Goal: Task Accomplishment & Management: Manage account settings

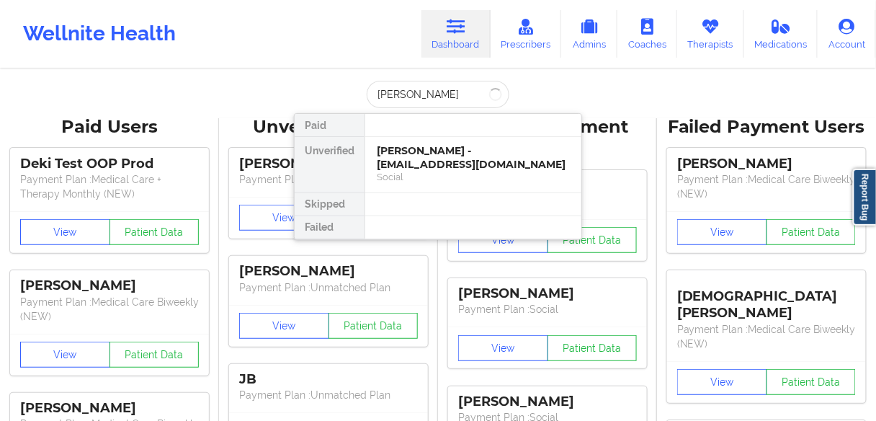
type input "[PERSON_NAME]"
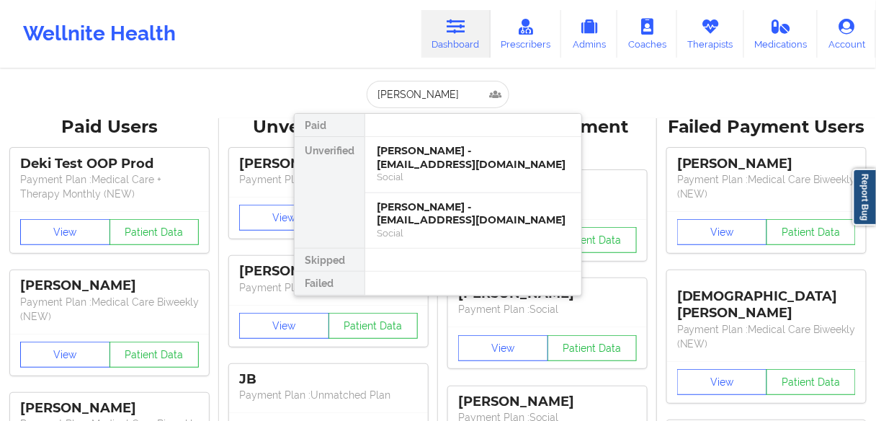
click at [429, 156] on div "[PERSON_NAME] - [EMAIL_ADDRESS][DOMAIN_NAME]" at bounding box center [473, 157] width 193 height 27
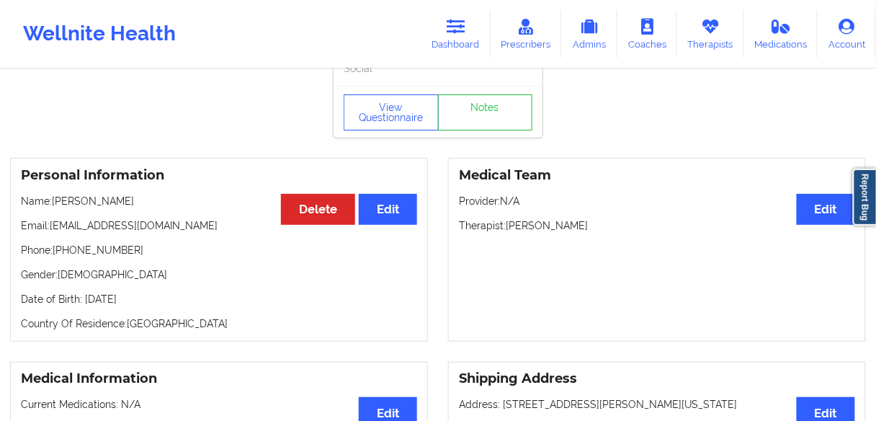
scroll to position [58, 0]
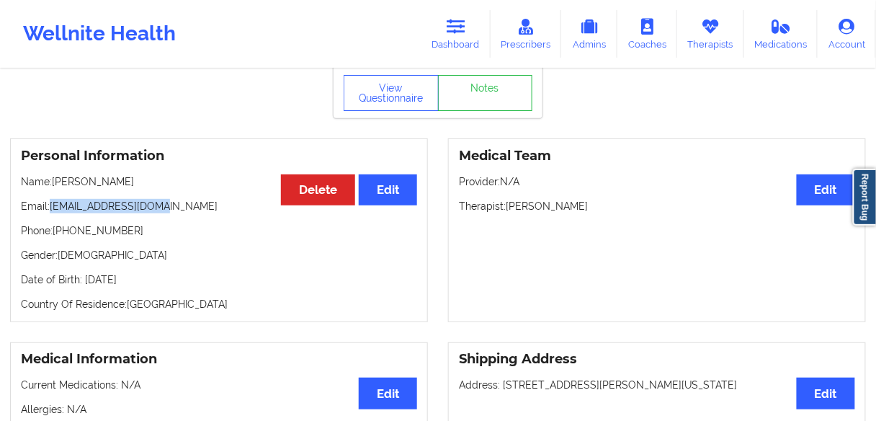
drag, startPoint x: 167, startPoint y: 213, endPoint x: 50, endPoint y: 213, distance: 117.4
click at [50, 213] on p "Email: [EMAIL_ADDRESS][DOMAIN_NAME]" at bounding box center [219, 206] width 396 height 14
copy p "[EMAIL_ADDRESS][DOMAIN_NAME]"
click at [84, 236] on p "Phone: [PHONE_NUMBER]" at bounding box center [219, 230] width 396 height 14
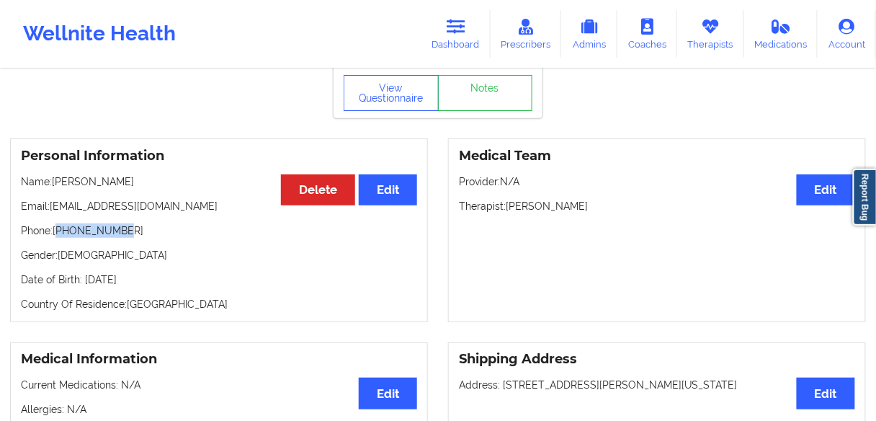
click at [84, 236] on p "Phone: [PHONE_NUMBER]" at bounding box center [219, 230] width 396 height 14
click at [464, 32] on icon at bounding box center [456, 27] width 19 height 16
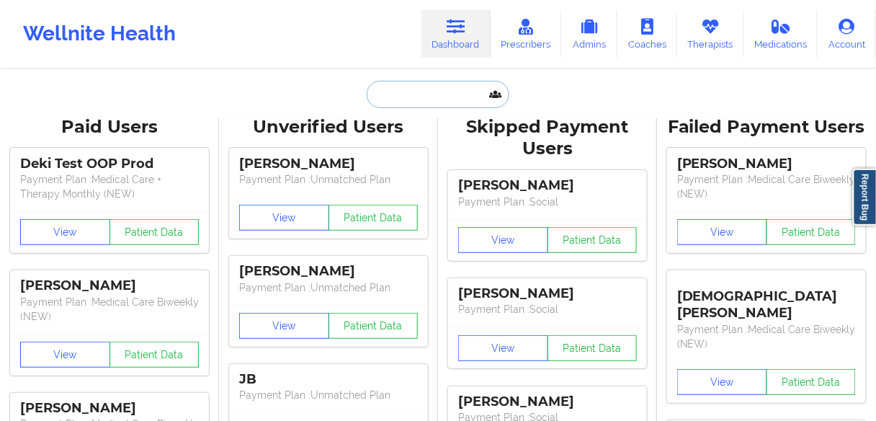
click at [429, 91] on input "text" at bounding box center [438, 94] width 143 height 27
paste input "[PERSON_NAME]"
type input "[PERSON_NAME]"
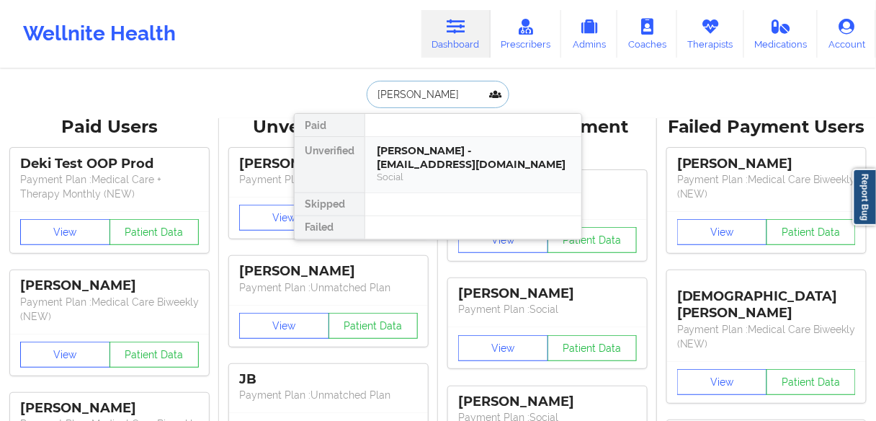
click at [412, 158] on div "[PERSON_NAME] - [EMAIL_ADDRESS][DOMAIN_NAME]" at bounding box center [473, 157] width 193 height 27
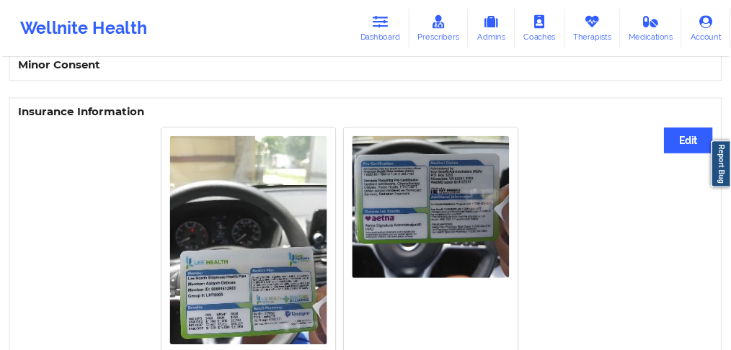
scroll to position [1038, 0]
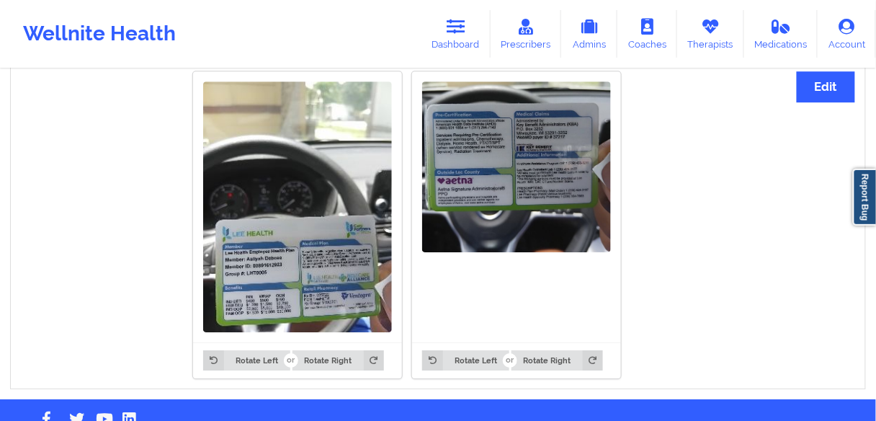
click at [272, 275] on img at bounding box center [297, 206] width 189 height 251
click at [275, 238] on img at bounding box center [297, 206] width 189 height 251
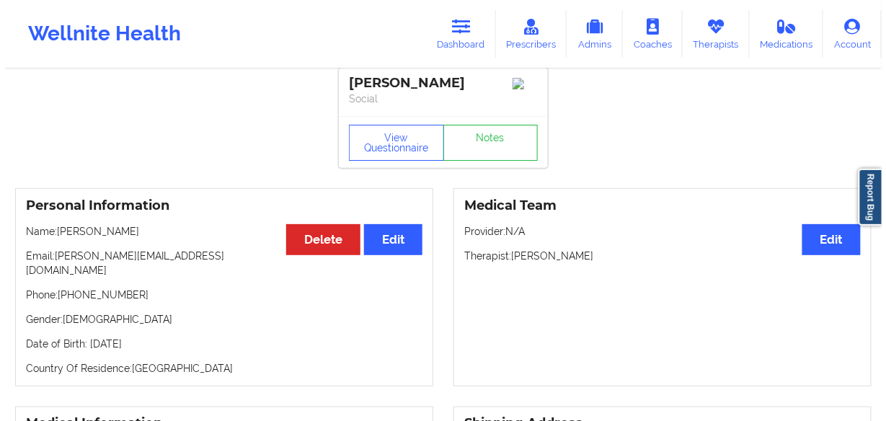
scroll to position [0, 0]
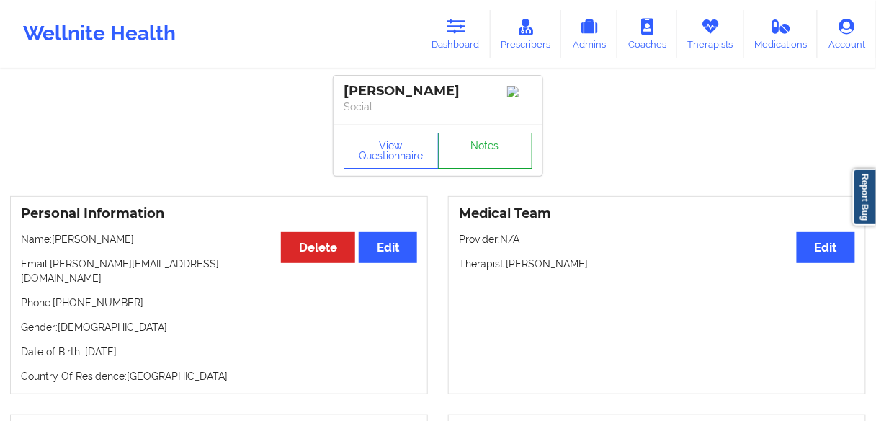
click at [498, 156] on link "Notes" at bounding box center [485, 151] width 95 height 36
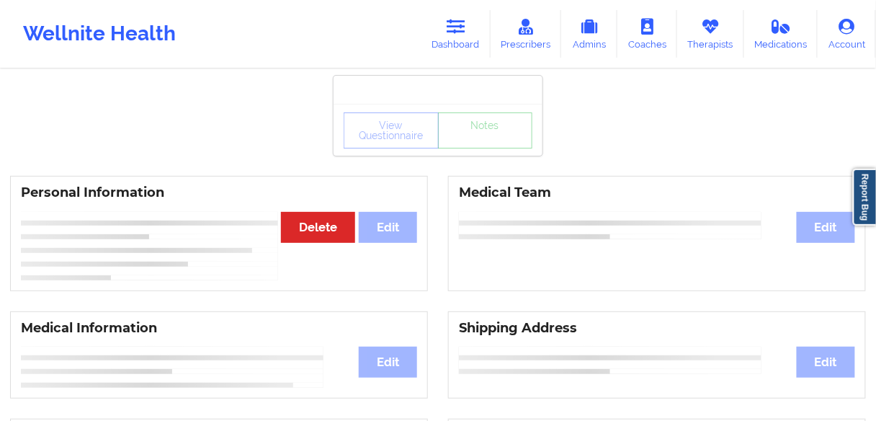
click at [385, 138] on div "View Questionnaire Notes" at bounding box center [438, 130] width 189 height 36
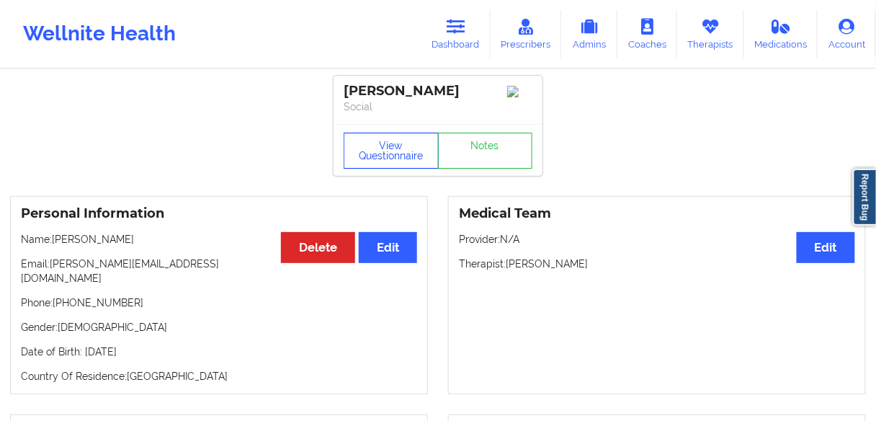
click at [386, 155] on button "View Questionnaire" at bounding box center [391, 151] width 95 height 36
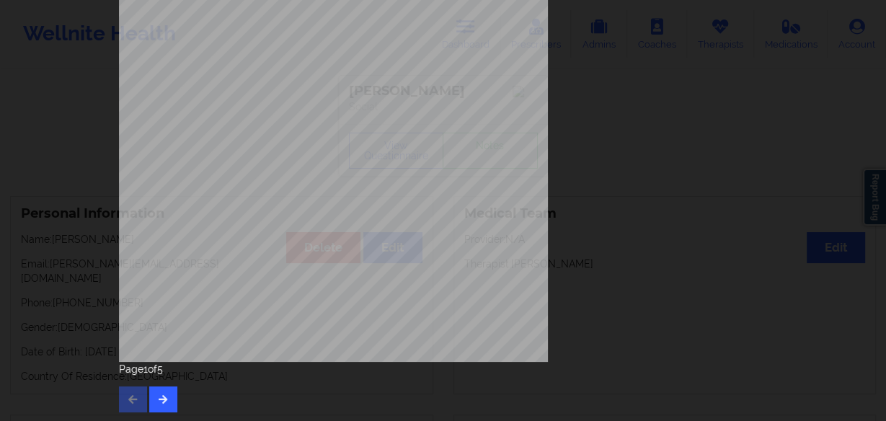
scroll to position [267, 0]
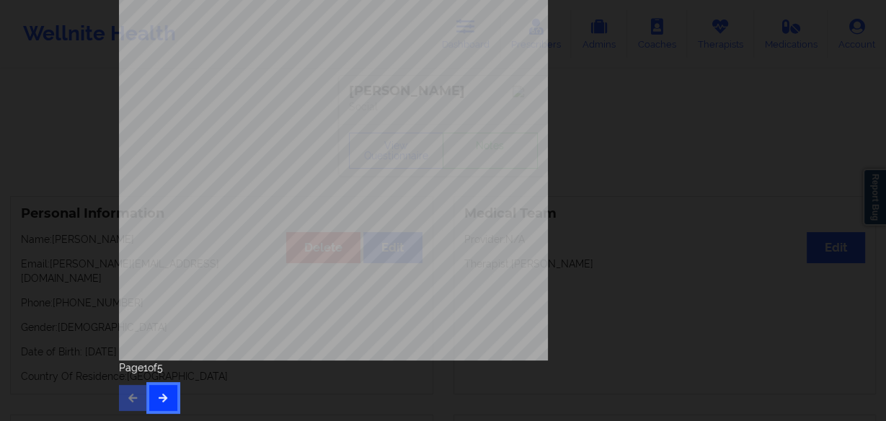
click at [163, 393] on icon "button" at bounding box center [163, 397] width 12 height 9
click at [157, 398] on icon "button" at bounding box center [163, 397] width 12 height 9
click at [157, 395] on icon "button" at bounding box center [163, 397] width 12 height 9
click at [120, 403] on button "button" at bounding box center [133, 398] width 28 height 26
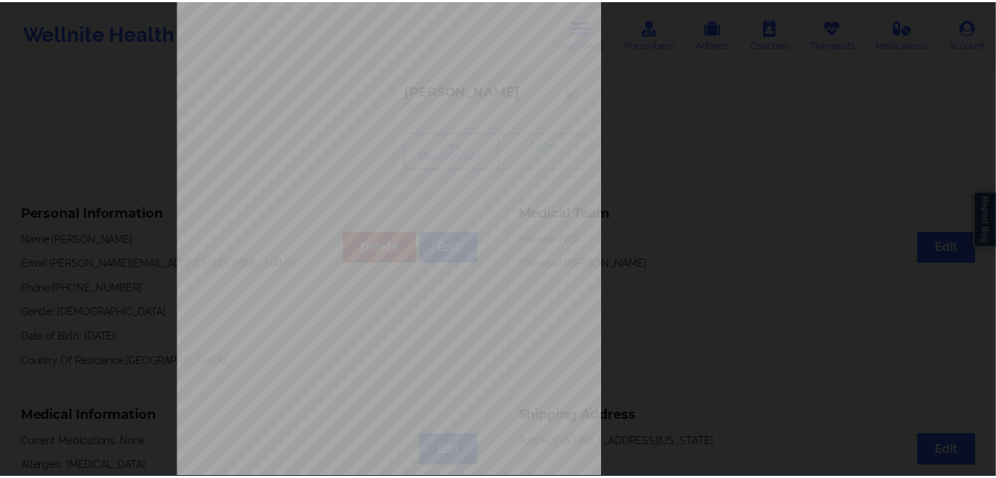
scroll to position [0, 0]
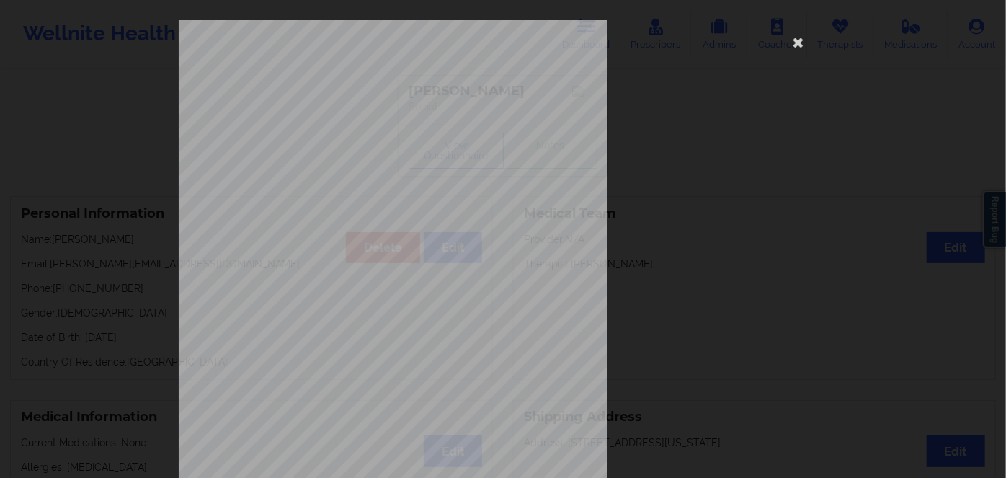
click at [626, 207] on div "Government ID image Insurance company type details by patient commercial Insura…" at bounding box center [503, 323] width 648 height 607
click at [795, 40] on icon at bounding box center [798, 41] width 23 height 23
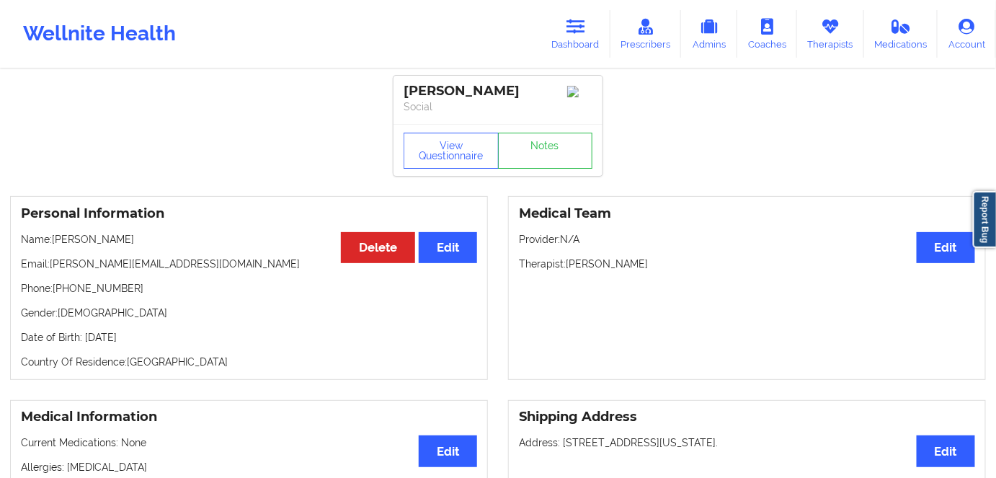
click at [102, 244] on p "Name: [PERSON_NAME]" at bounding box center [249, 239] width 456 height 14
copy p "[PERSON_NAME]"
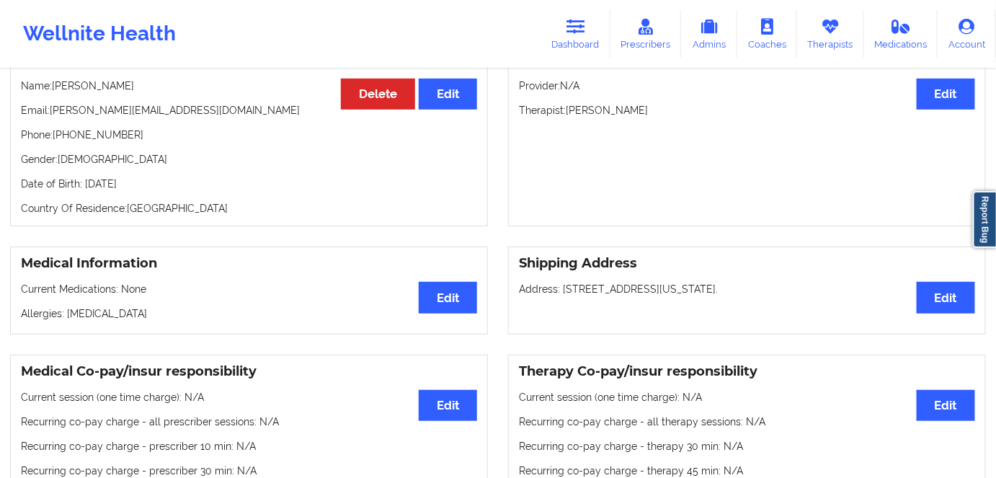
scroll to position [130, 0]
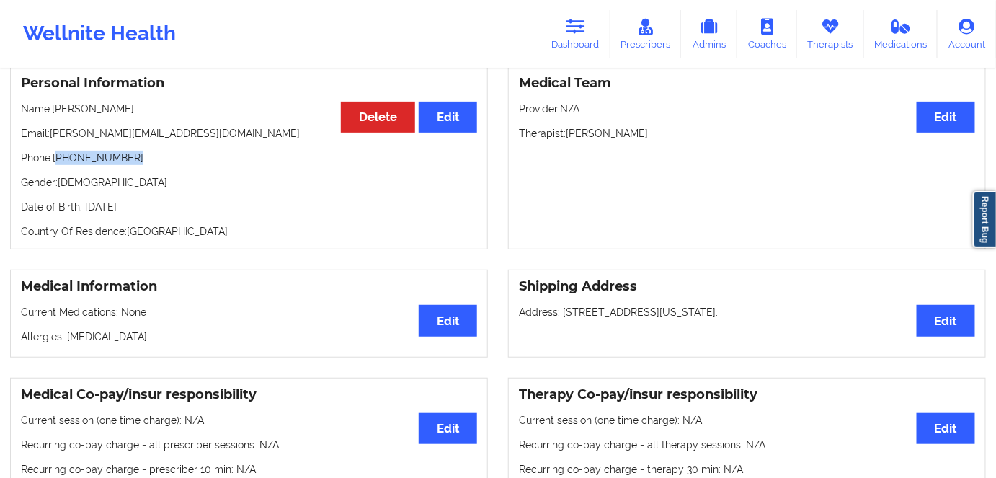
drag, startPoint x: 108, startPoint y: 160, endPoint x: 58, endPoint y: 161, distance: 50.5
click at [58, 161] on p "Phone: [PHONE_NUMBER]" at bounding box center [249, 158] width 456 height 14
copy p "[PHONE_NUMBER]"
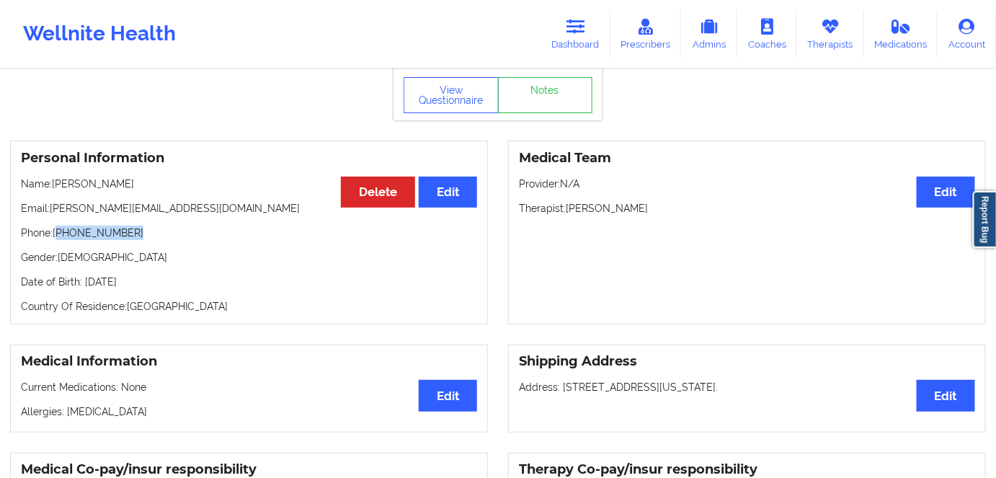
scroll to position [0, 0]
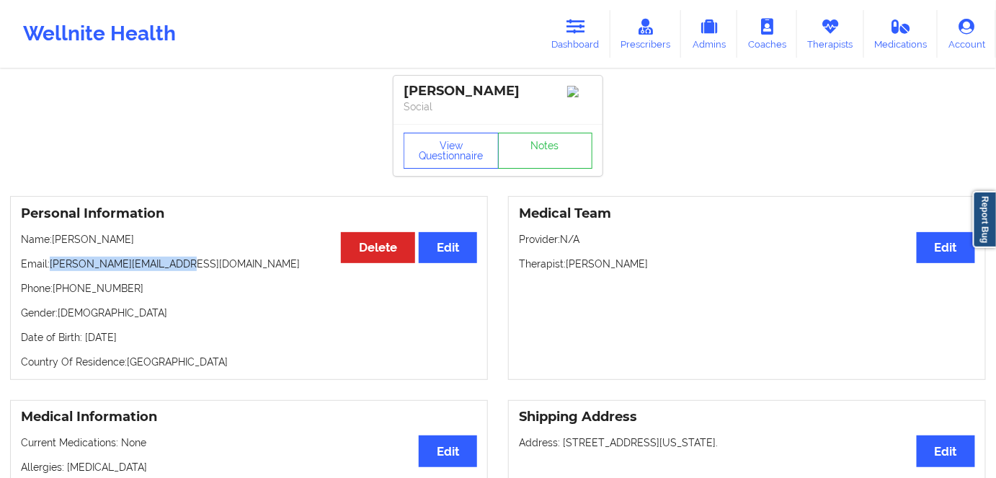
drag, startPoint x: 192, startPoint y: 271, endPoint x: 50, endPoint y: 265, distance: 142.1
click at [50, 265] on p "Email: [PERSON_NAME][EMAIL_ADDRESS][DOMAIN_NAME]" at bounding box center [249, 264] width 456 height 14
copy p "[PERSON_NAME][EMAIL_ADDRESS][DOMAIN_NAME]"
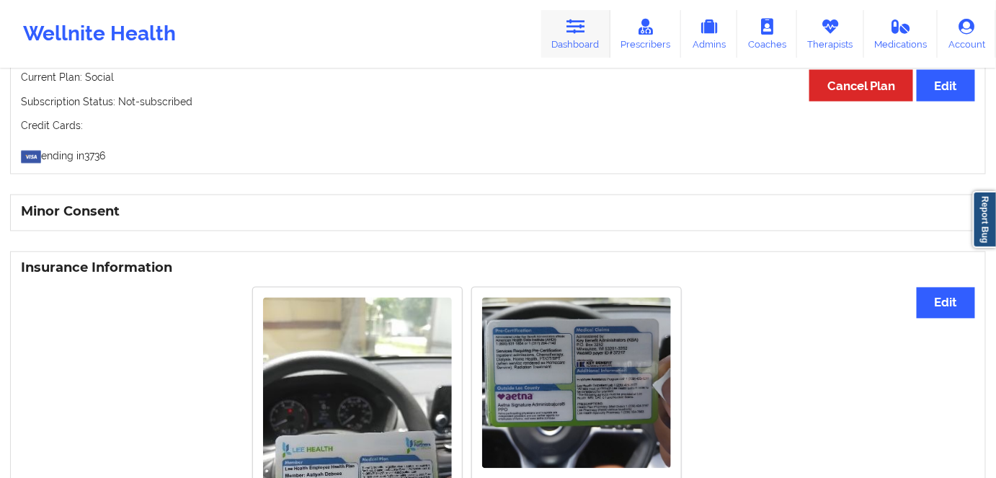
scroll to position [785, 0]
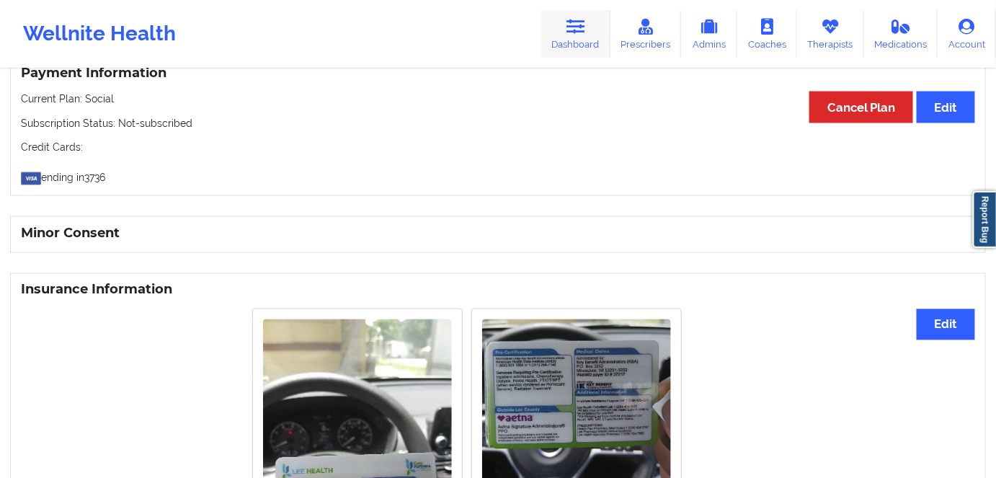
click at [583, 17] on link "Dashboard" at bounding box center [575, 34] width 69 height 48
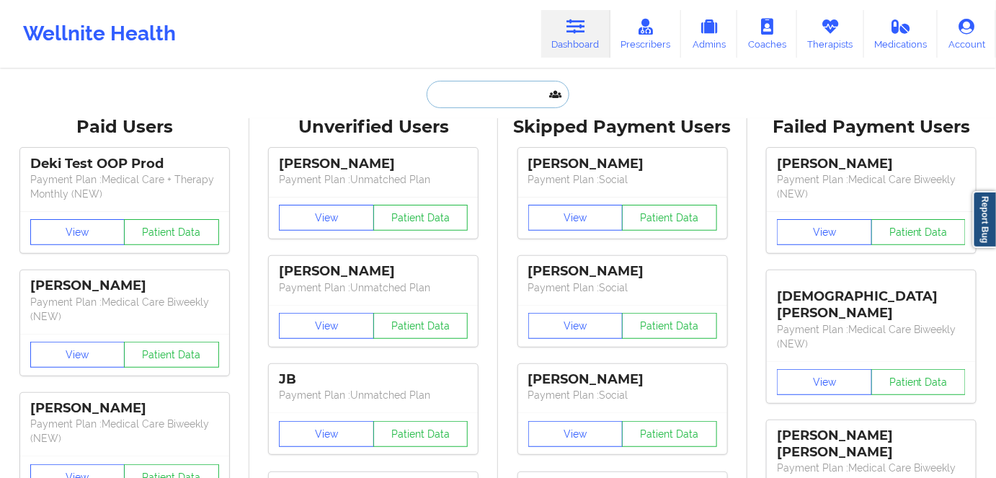
click at [453, 90] on input "text" at bounding box center [498, 94] width 143 height 27
paste input "[EMAIL_ADDRESS][DOMAIN_NAME]"
type input "[EMAIL_ADDRESS][DOMAIN_NAME]"
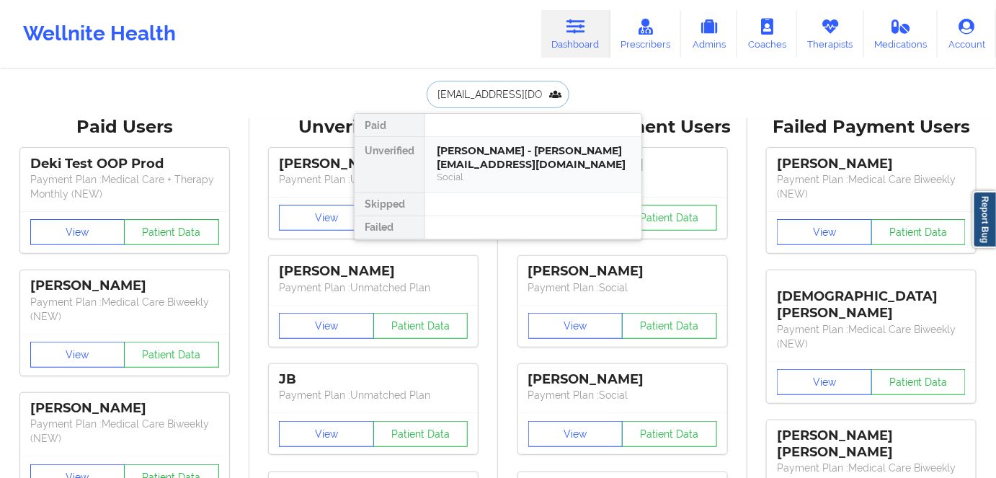
click at [465, 166] on div "[PERSON_NAME] - [PERSON_NAME][EMAIL_ADDRESS][DOMAIN_NAME]" at bounding box center [533, 157] width 193 height 27
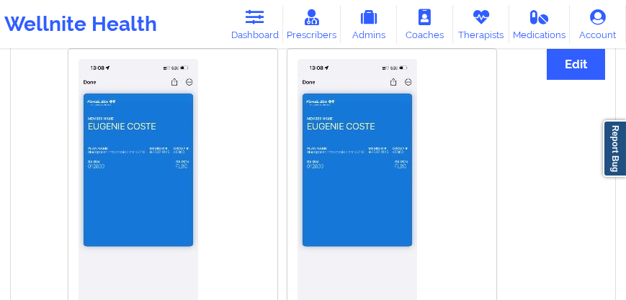
scroll to position [1056, 0]
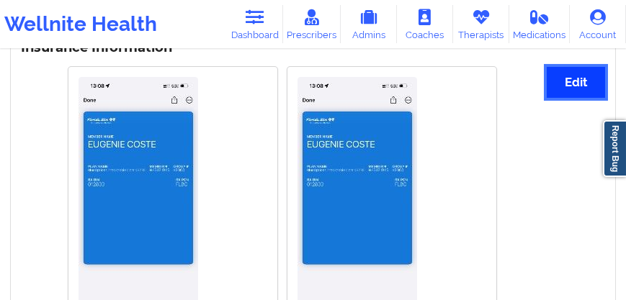
click at [564, 88] on button "Edit" at bounding box center [576, 82] width 58 height 31
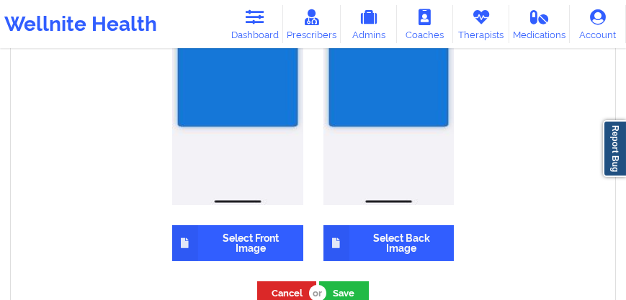
scroll to position [1262, 0]
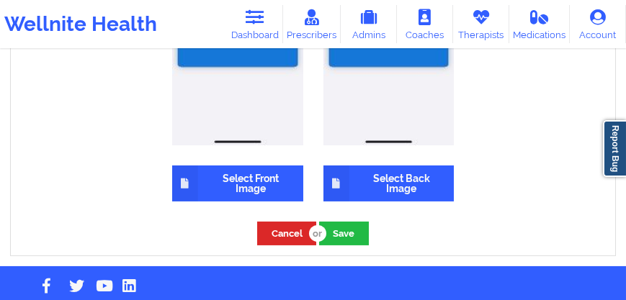
click at [246, 184] on label "Select Front Image" at bounding box center [237, 184] width 131 height 36
click at [0, 0] on input "Select Front Image" at bounding box center [0, 0] width 0 height 0
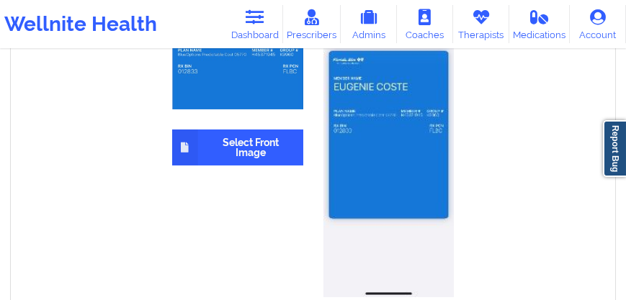
scroll to position [1221, 0]
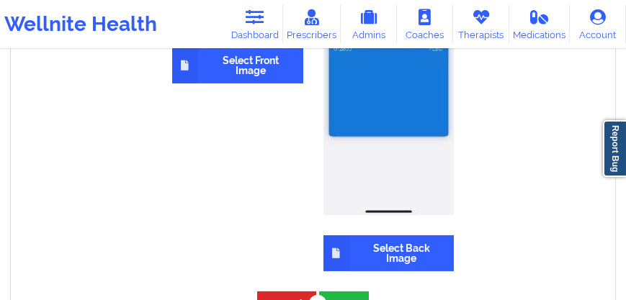
click at [416, 259] on label "Select Back Image" at bounding box center [389, 254] width 131 height 36
click at [0, 0] on input "Select Back Image" at bounding box center [0, 0] width 0 height 0
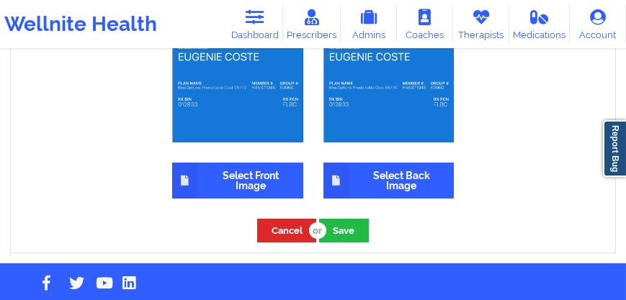
scroll to position [1131, 0]
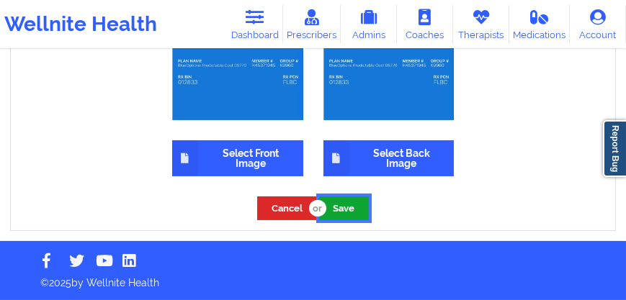
click at [357, 210] on button "Save" at bounding box center [344, 209] width 50 height 24
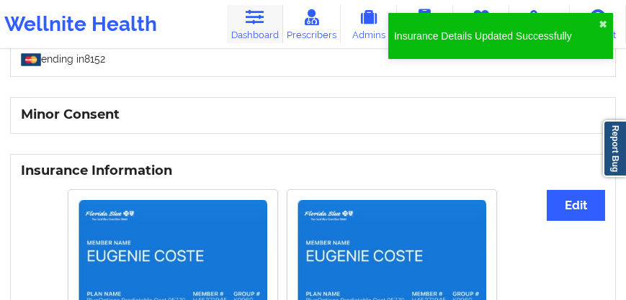
scroll to position [884, 0]
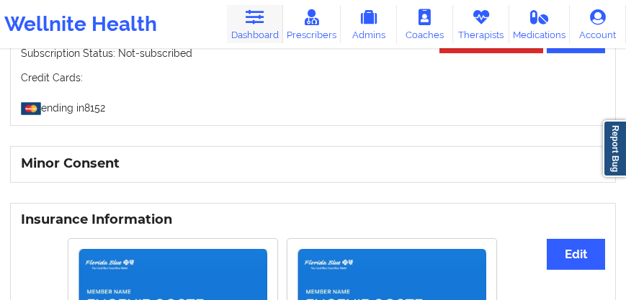
click at [251, 27] on link "Dashboard" at bounding box center [255, 24] width 56 height 38
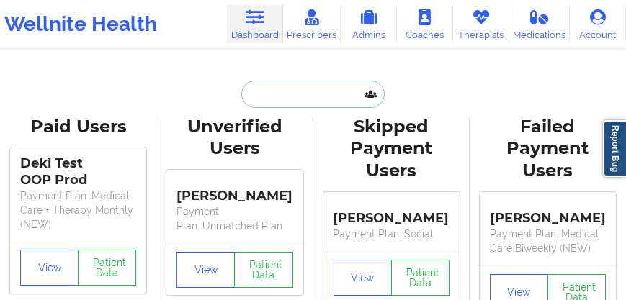
click at [279, 93] on input "text" at bounding box center [312, 94] width 143 height 27
paste input "[EMAIL_ADDRESS][DOMAIN_NAME]"
type input "[EMAIL_ADDRESS][DOMAIN_NAME]"
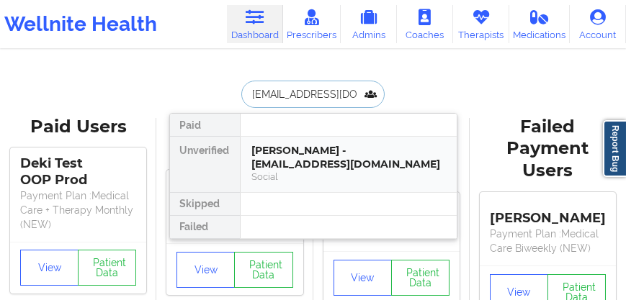
click at [285, 166] on div "[PERSON_NAME] - [EMAIL_ADDRESS][DOMAIN_NAME]" at bounding box center [348, 157] width 193 height 27
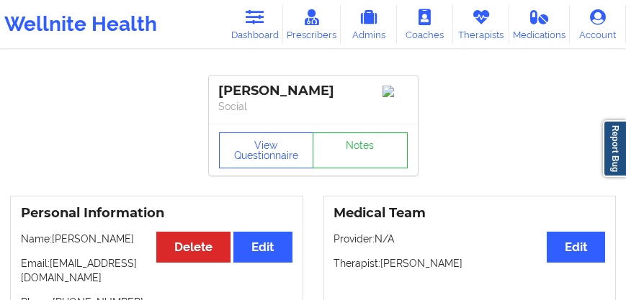
drag, startPoint x: 321, startPoint y: 93, endPoint x: 213, endPoint y: 88, distance: 107.5
click at [211, 88] on div "[PERSON_NAME] Social" at bounding box center [313, 100] width 209 height 48
copy div "[PERSON_NAME]"
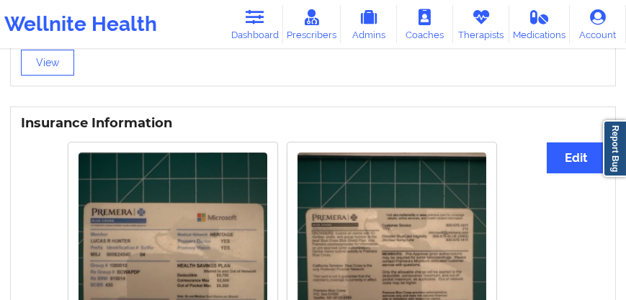
scroll to position [1052, 0]
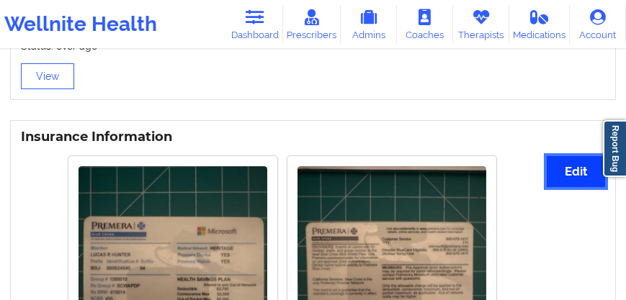
click at [583, 175] on button "Edit" at bounding box center [576, 171] width 58 height 31
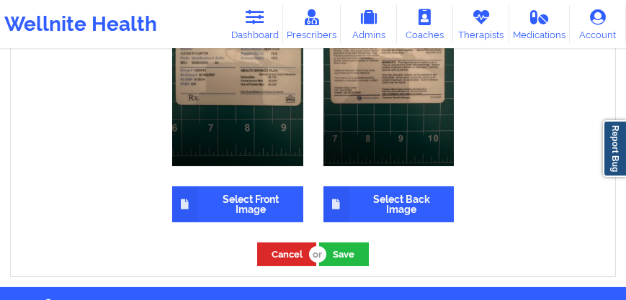
scroll to position [1257, 0]
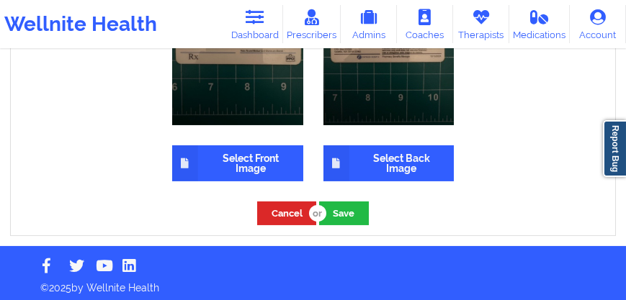
click at [246, 166] on label "Select Front Image" at bounding box center [237, 164] width 131 height 36
click at [0, 0] on input "Select Front Image" at bounding box center [0, 0] width 0 height 0
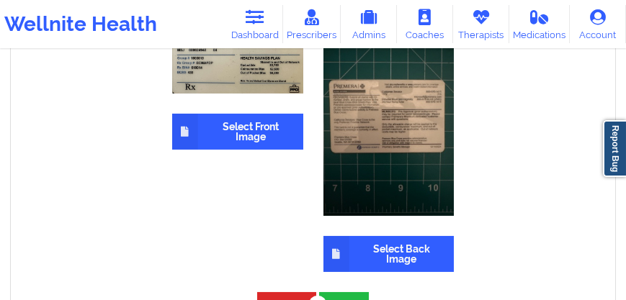
scroll to position [1175, 0]
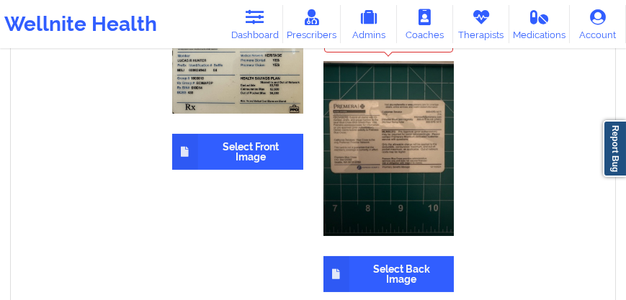
click at [410, 274] on label "Select Back Image" at bounding box center [389, 275] width 131 height 36
click at [0, 0] on input "Select Back Image" at bounding box center [0, 0] width 0 height 0
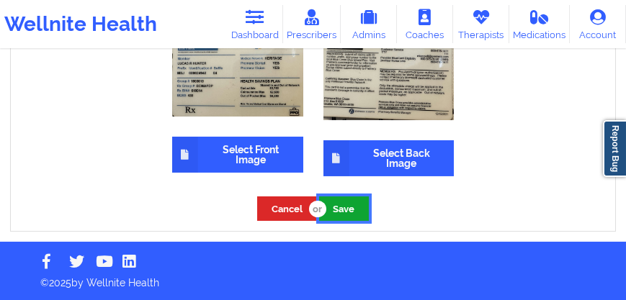
click at [350, 205] on button "Save" at bounding box center [344, 209] width 50 height 24
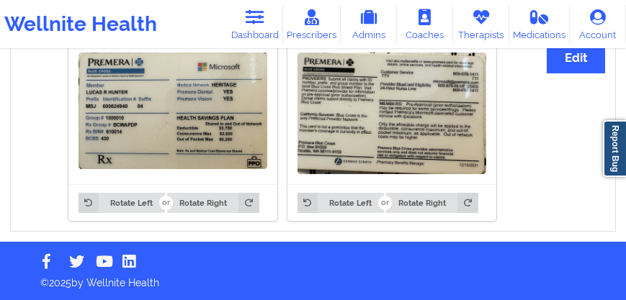
scroll to position [1169, 0]
click at [267, 25] on link "Dashboard" at bounding box center [255, 24] width 56 height 38
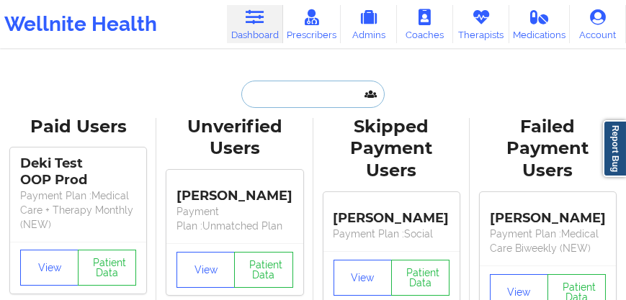
click at [287, 91] on input "text" at bounding box center [312, 94] width 143 height 27
paste input "[EMAIL_ADDRESS][DOMAIN_NAME]"
type input "[EMAIL_ADDRESS][DOMAIN_NAME]"
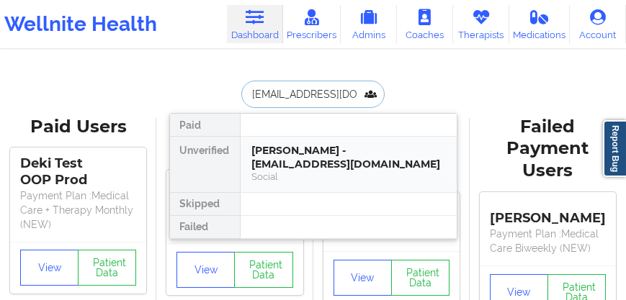
click at [294, 153] on div "[PERSON_NAME] - [EMAIL_ADDRESS][DOMAIN_NAME]" at bounding box center [348, 157] width 193 height 27
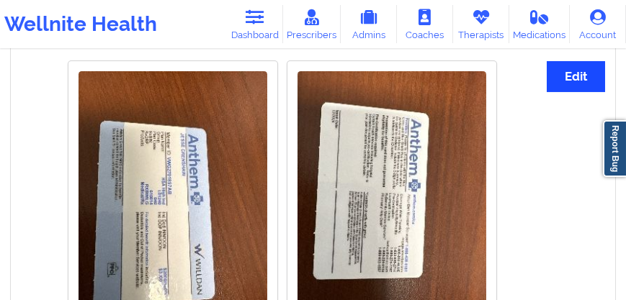
scroll to position [1029, 0]
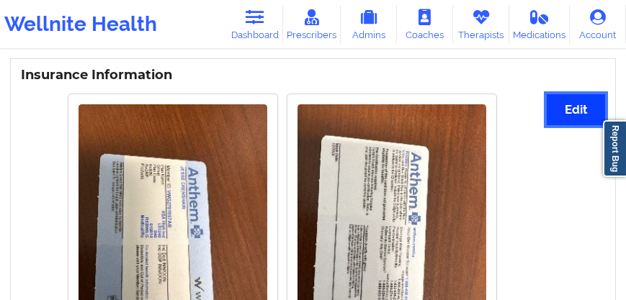
click at [576, 115] on button "Edit" at bounding box center [576, 109] width 58 height 31
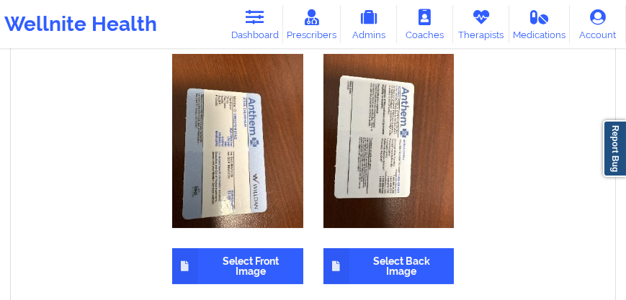
scroll to position [1111, 0]
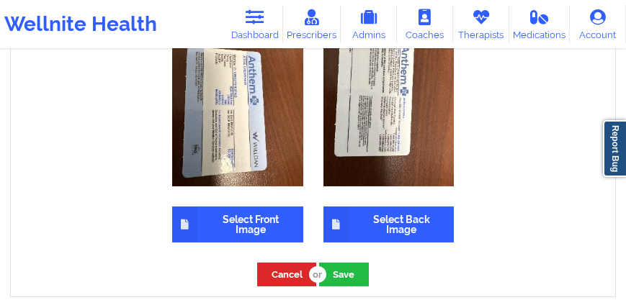
click at [262, 228] on label "Select Front Image" at bounding box center [237, 225] width 131 height 36
click at [0, 0] on input "Select Front Image" at bounding box center [0, 0] width 0 height 0
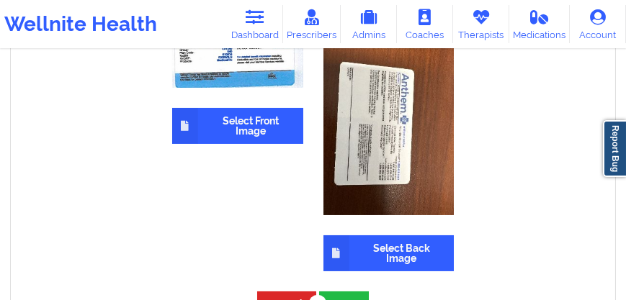
click at [408, 253] on label "Select Back Image" at bounding box center [389, 254] width 131 height 36
click at [0, 0] on input "Select Back Image" at bounding box center [0, 0] width 0 height 0
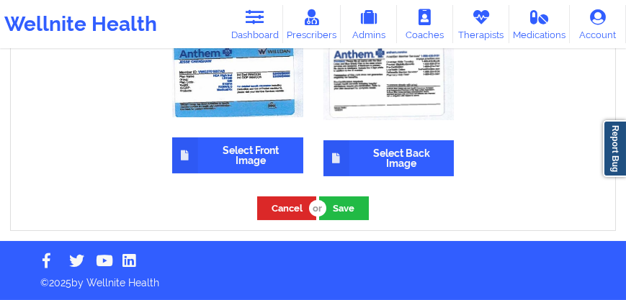
scroll to position [1085, 0]
click at [344, 205] on button "Save" at bounding box center [344, 209] width 50 height 24
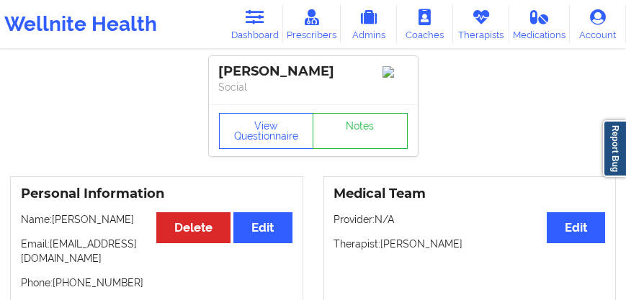
scroll to position [0, 0]
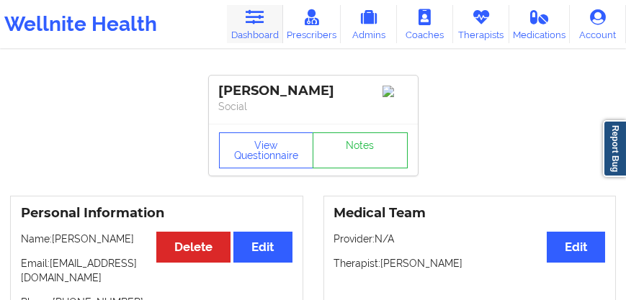
click at [264, 16] on icon at bounding box center [254, 17] width 19 height 16
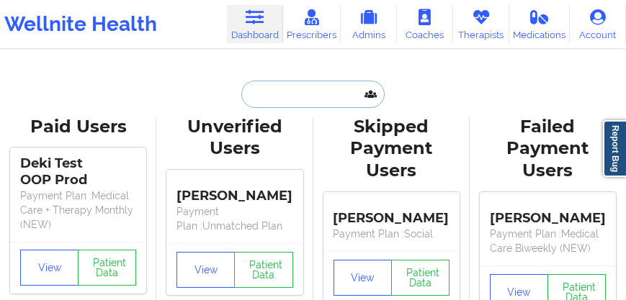
click at [259, 98] on input "text" at bounding box center [312, 94] width 143 height 27
paste input "[EMAIL_ADDRESS][DOMAIN_NAME]"
type input "[EMAIL_ADDRESS][DOMAIN_NAME]"
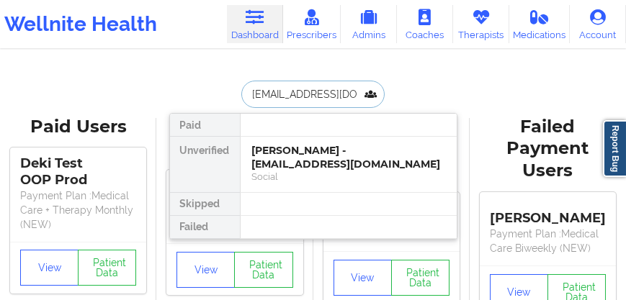
scroll to position [0, 12]
click at [283, 159] on div "[PERSON_NAME] - [EMAIL_ADDRESS][DOMAIN_NAME]" at bounding box center [348, 157] width 193 height 27
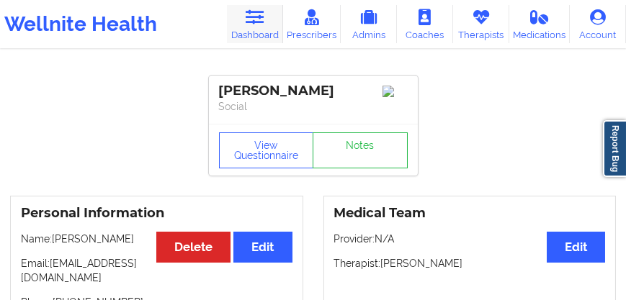
click at [259, 27] on link "Dashboard" at bounding box center [255, 24] width 56 height 38
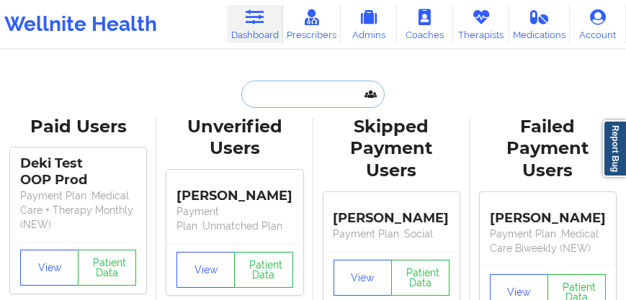
click at [275, 94] on input "text" at bounding box center [312, 94] width 143 height 27
paste input "[EMAIL_ADDRESS][DOMAIN_NAME]"
type input "[EMAIL_ADDRESS][DOMAIN_NAME]"
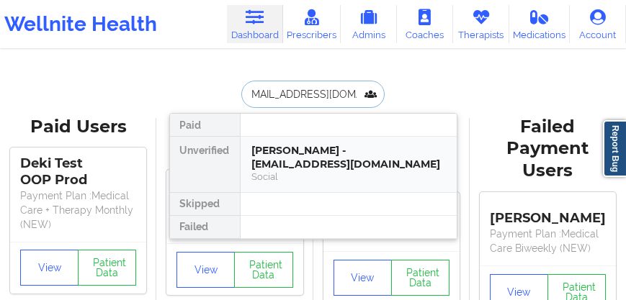
click at [262, 151] on div "[PERSON_NAME] - [EMAIL_ADDRESS][DOMAIN_NAME]" at bounding box center [348, 157] width 193 height 27
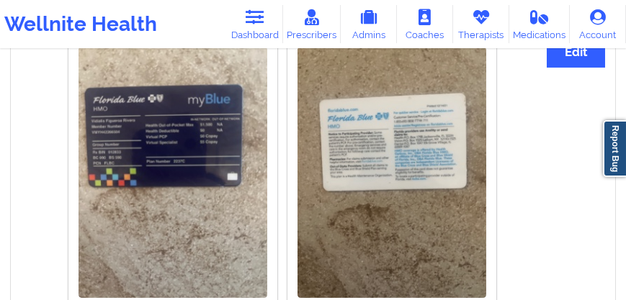
scroll to position [1111, 0]
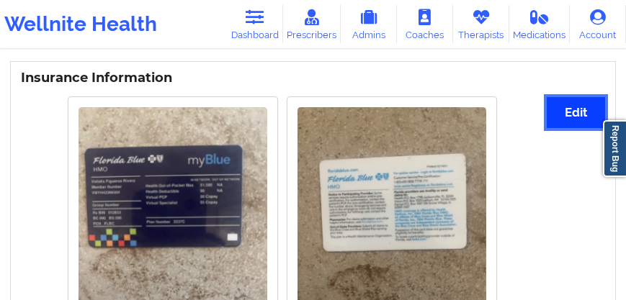
click at [579, 128] on button "Edit" at bounding box center [576, 112] width 58 height 31
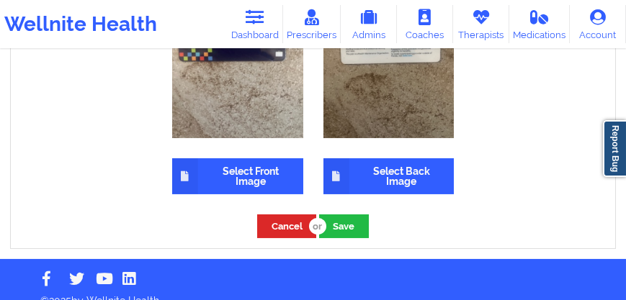
scroll to position [1276, 0]
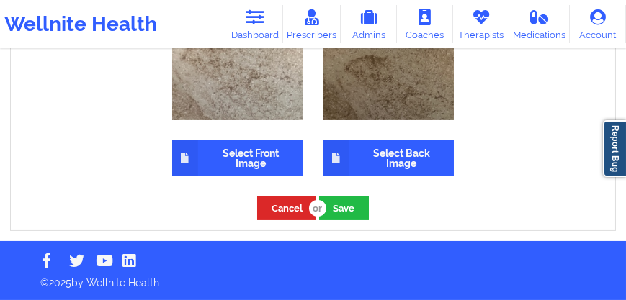
click at [246, 170] on label "Select Front Image" at bounding box center [237, 158] width 131 height 36
click at [0, 0] on input "Select Front Image" at bounding box center [0, 0] width 0 height 0
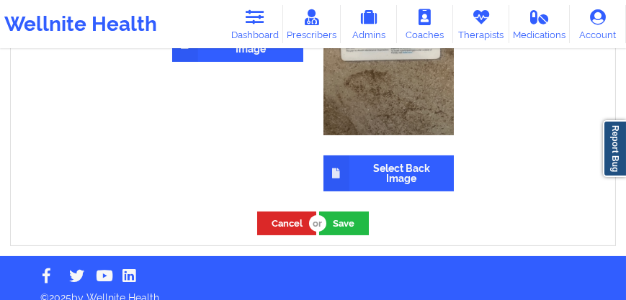
click at [389, 192] on label "Select Back Image" at bounding box center [389, 174] width 131 height 36
click at [0, 0] on input "Select Back Image" at bounding box center [0, 0] width 0 height 0
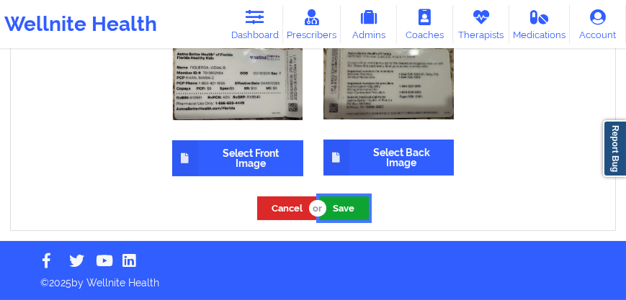
click at [334, 208] on button "Save" at bounding box center [344, 209] width 50 height 24
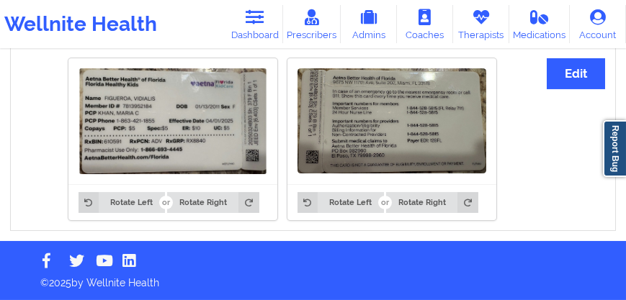
scroll to position [1179, 0]
click at [269, 29] on link "Dashboard" at bounding box center [255, 24] width 56 height 38
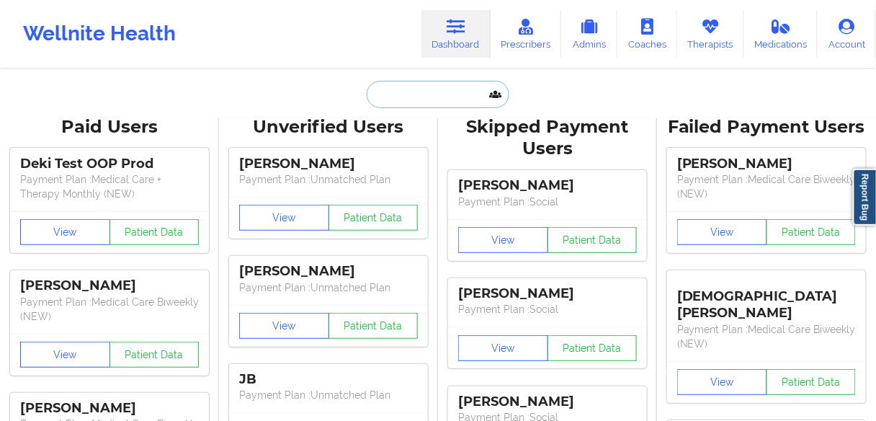
click at [429, 91] on input "text" at bounding box center [438, 94] width 143 height 27
paste input "[PERSON_NAME]"
type input "[PERSON_NAME]"
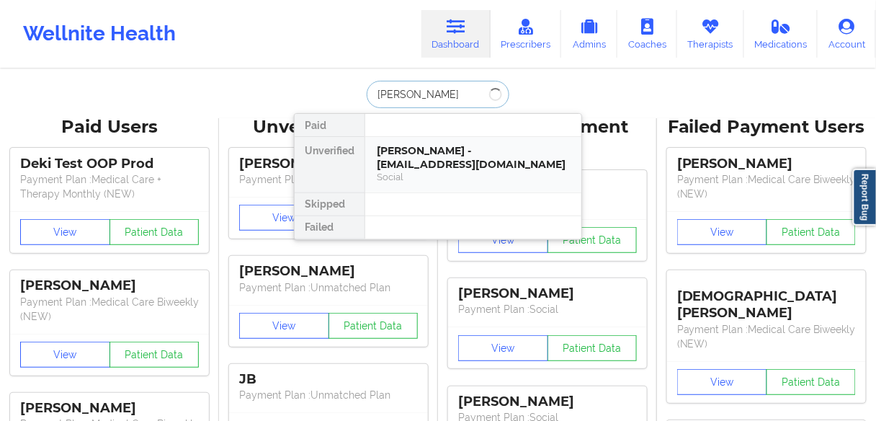
click at [427, 153] on div "[PERSON_NAME] - [EMAIL_ADDRESS][DOMAIN_NAME]" at bounding box center [473, 157] width 193 height 27
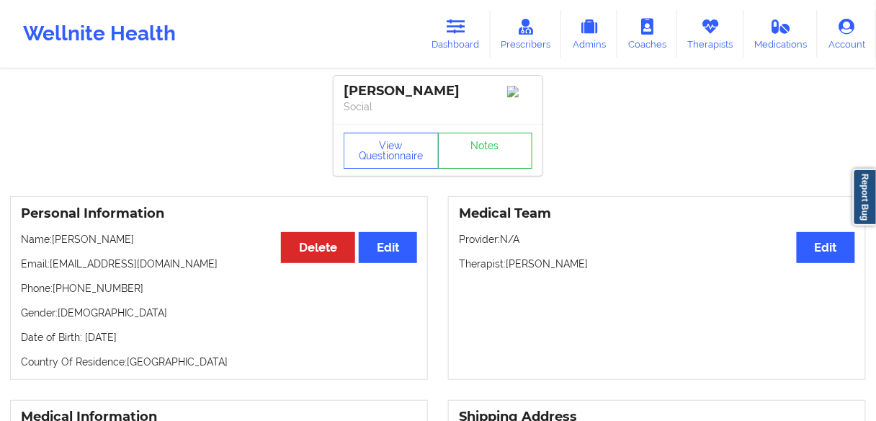
click at [453, 54] on link "Dashboard" at bounding box center [455, 34] width 69 height 48
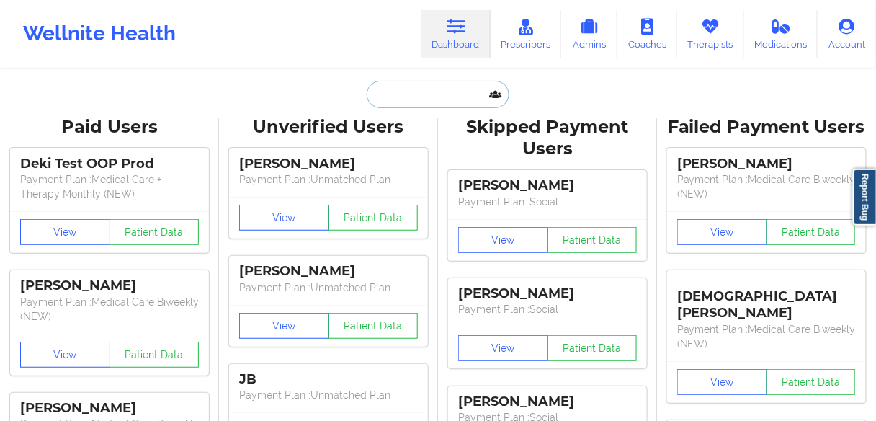
click at [429, 101] on input "text" at bounding box center [438, 94] width 143 height 27
paste input "[PERSON_NAME]"
type input "[PERSON_NAME]"
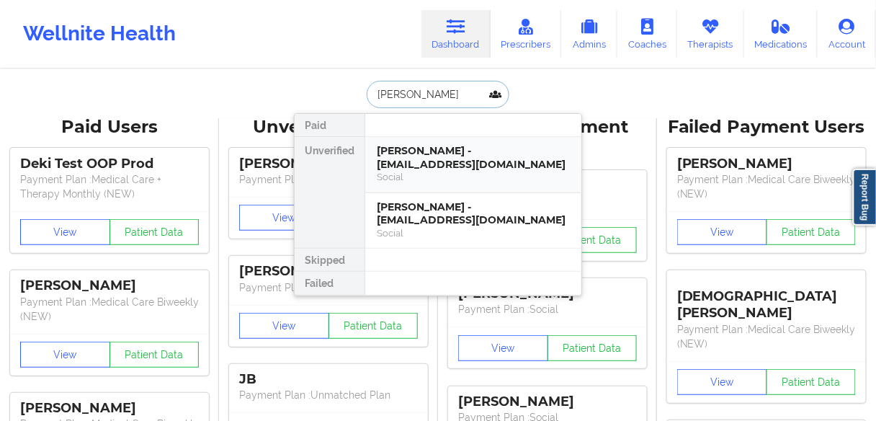
click at [443, 169] on div "[PERSON_NAME] - [EMAIL_ADDRESS][DOMAIN_NAME]" at bounding box center [473, 157] width 193 height 27
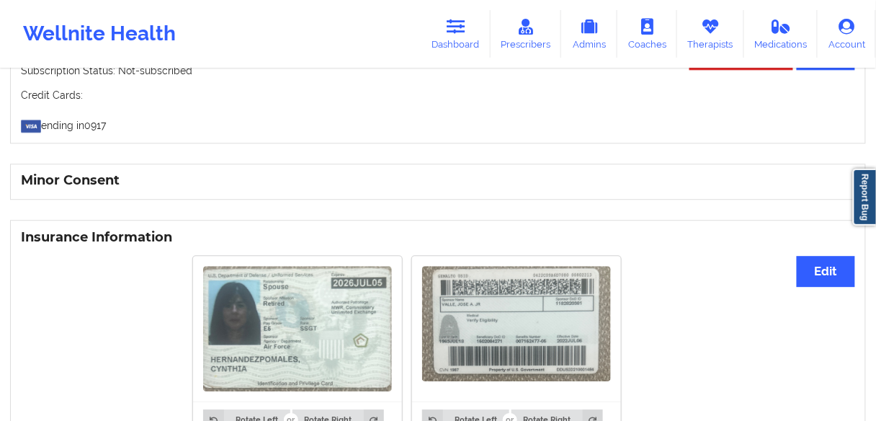
scroll to position [807, 0]
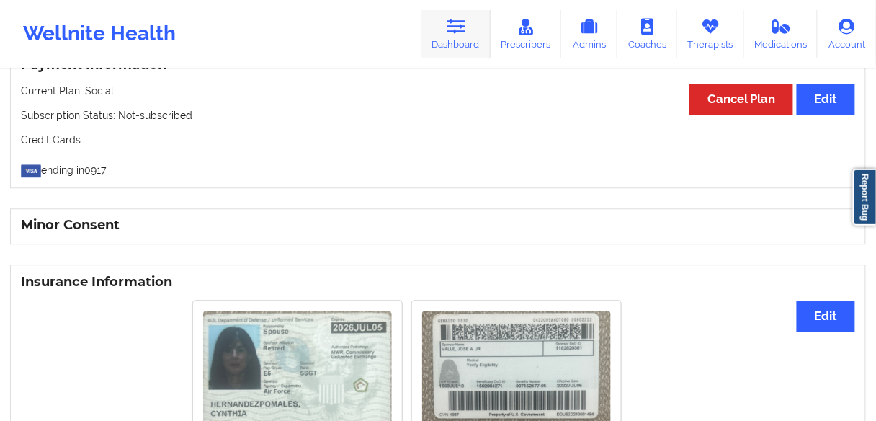
click at [461, 41] on link "Dashboard" at bounding box center [455, 34] width 69 height 48
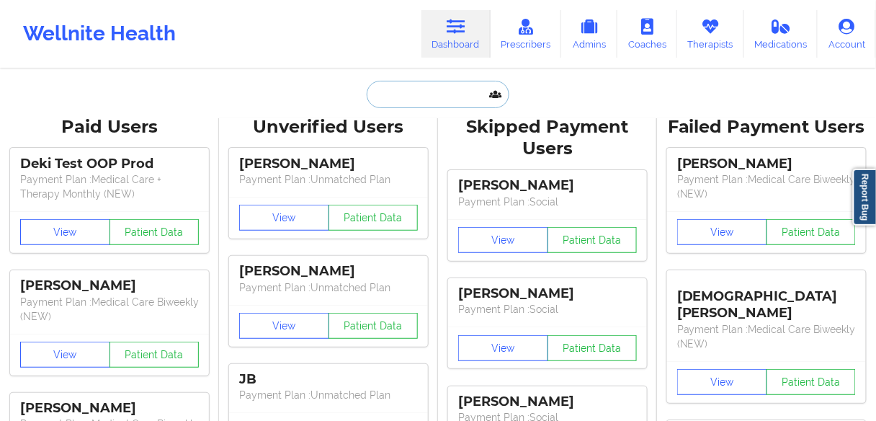
click at [436, 89] on input "text" at bounding box center [438, 94] width 143 height 27
paste input "[EMAIL_ADDRESS][DOMAIN_NAME]"
type input "[EMAIL_ADDRESS][DOMAIN_NAME]"
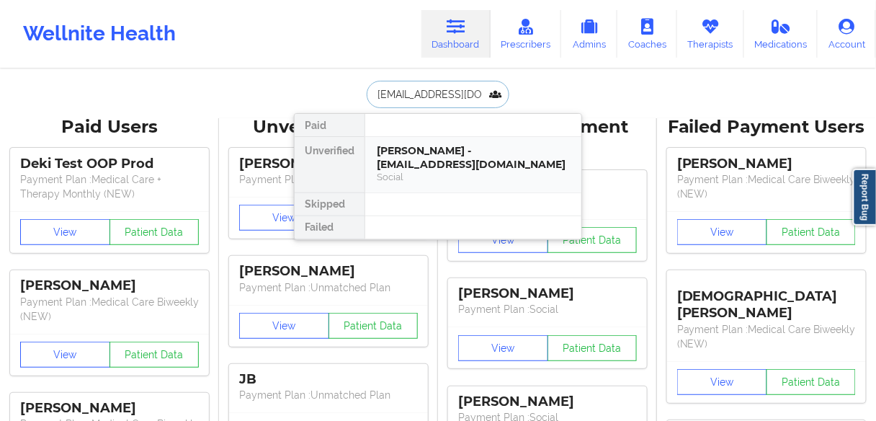
click at [414, 162] on div "[PERSON_NAME] - [EMAIL_ADDRESS][DOMAIN_NAME]" at bounding box center [473, 157] width 193 height 27
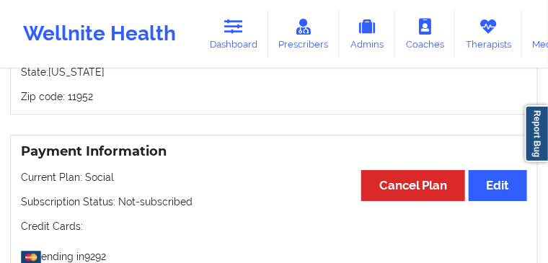
scroll to position [1217, 0]
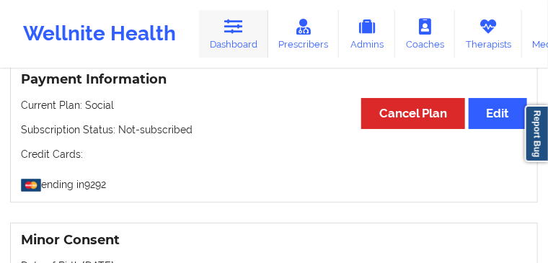
click at [199, 27] on link "Dashboard" at bounding box center [233, 34] width 69 height 48
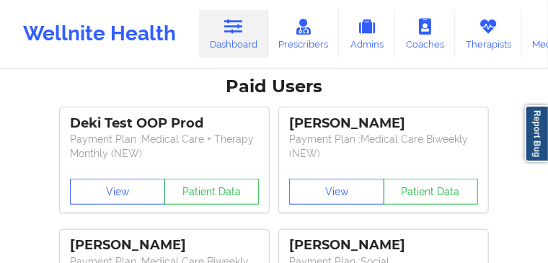
click at [251, 68] on input "text" at bounding box center [273, 53] width 143 height 27
paste input "[EMAIL_ADDRESS][DOMAIN_NAME]"
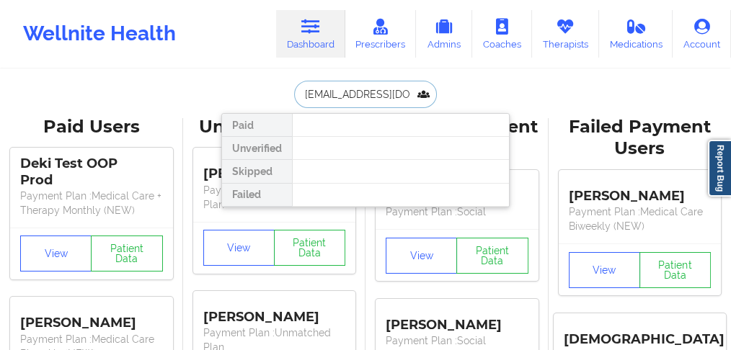
click at [384, 97] on input "[EMAIL_ADDRESS][DOMAIN_NAME]" at bounding box center [365, 94] width 143 height 27
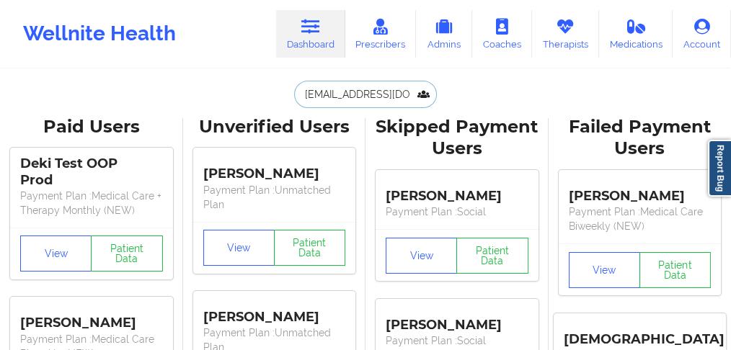
click at [349, 95] on input "[EMAIL_ADDRESS][DOMAIN_NAME]" at bounding box center [365, 94] width 143 height 27
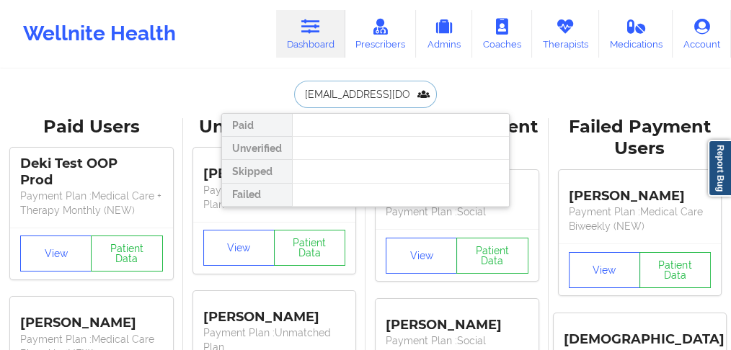
click at [349, 95] on input "[EMAIL_ADDRESS][DOMAIN_NAME]" at bounding box center [365, 94] width 143 height 27
paste input "[PERSON_NAME]"
type input "[PERSON_NAME]"
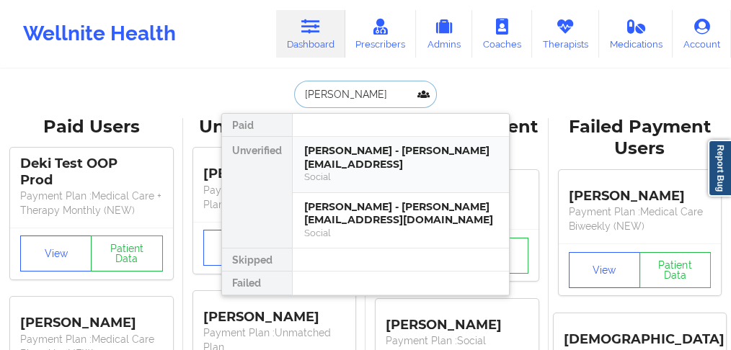
click at [333, 171] on div "Social" at bounding box center [400, 177] width 193 height 12
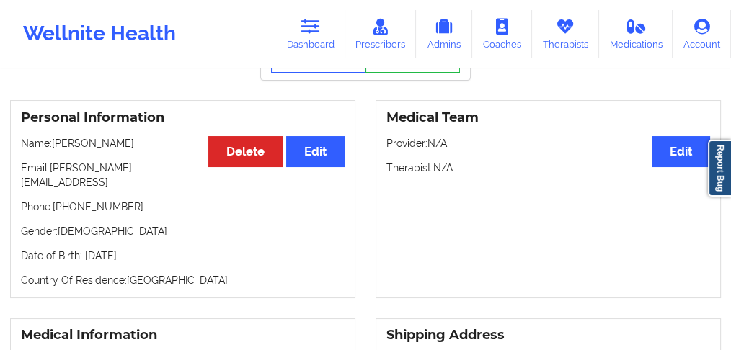
scroll to position [96, 0]
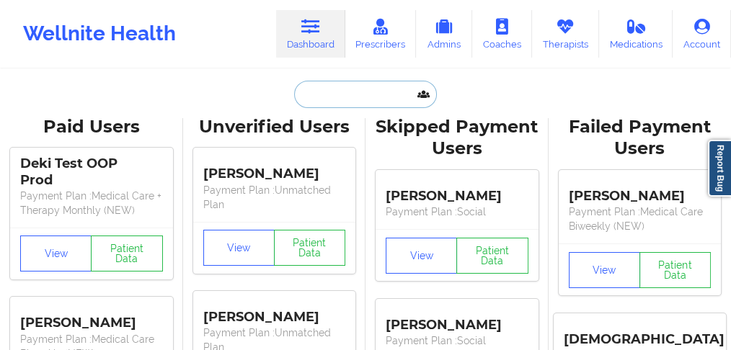
click at [329, 100] on input "text" at bounding box center [365, 94] width 143 height 27
paste input "[EMAIL_ADDRESS][DOMAIN_NAME]"
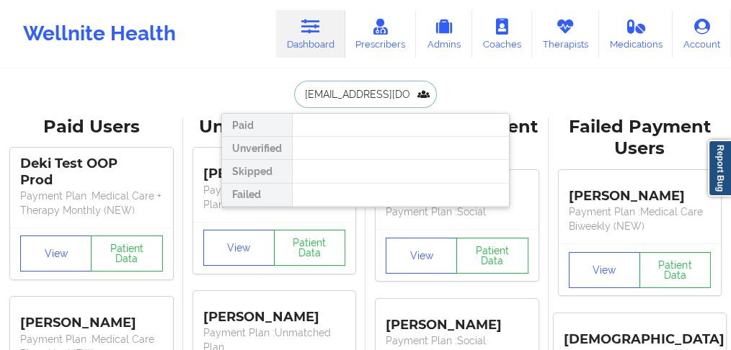
click at [341, 93] on input "[EMAIL_ADDRESS][DOMAIN_NAME]" at bounding box center [365, 94] width 143 height 27
paste input "[PERSON_NAME]"
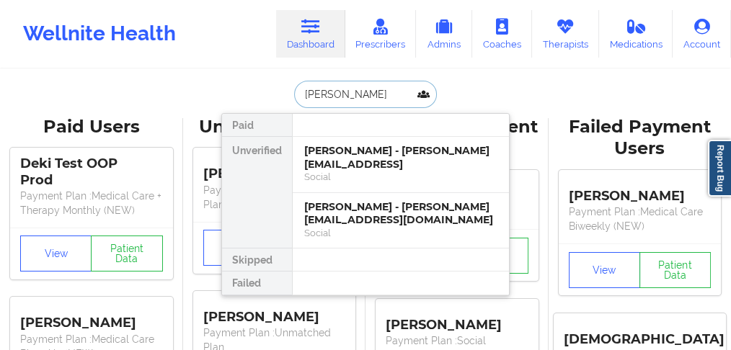
type input "[PERSON_NAME]"
click at [332, 171] on div "Social" at bounding box center [400, 177] width 193 height 12
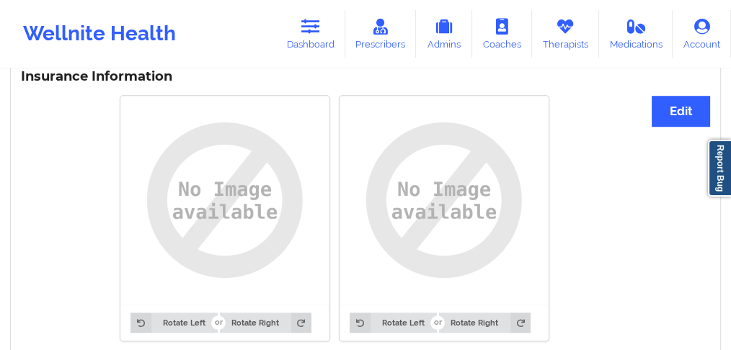
scroll to position [1081, 0]
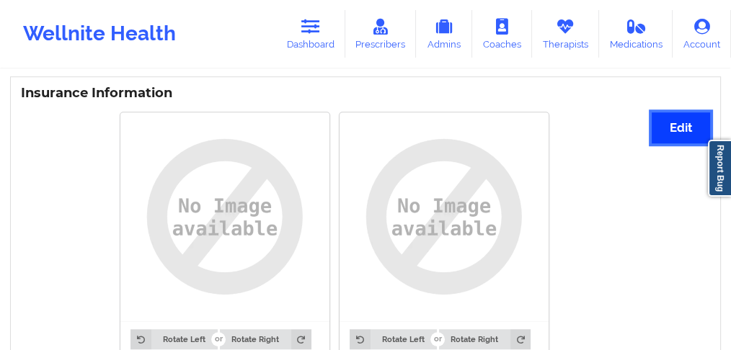
click at [664, 115] on button "Edit" at bounding box center [680, 127] width 58 height 31
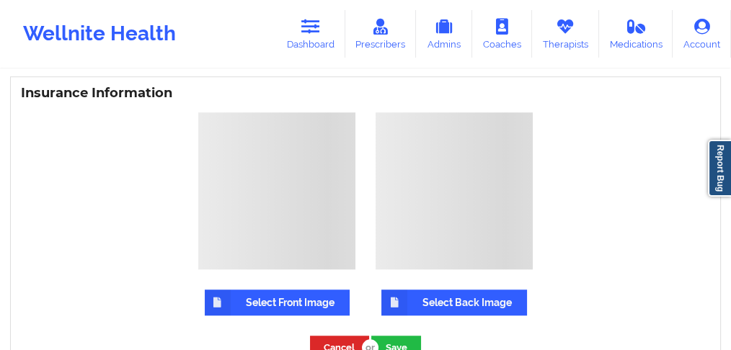
click at [290, 290] on label "Select Front Image" at bounding box center [277, 303] width 145 height 26
click at [0, 0] on input "Select Front Image" at bounding box center [0, 0] width 0 height 0
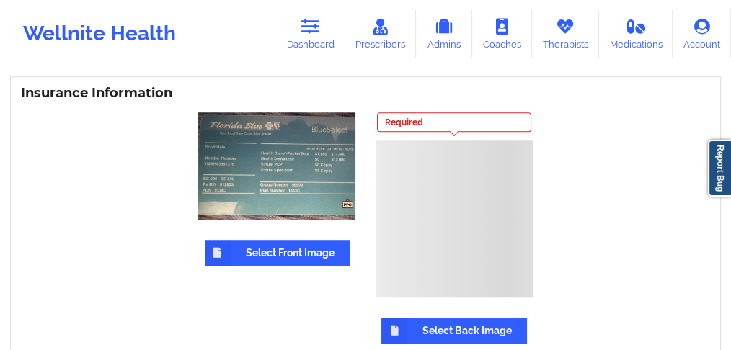
click at [452, 318] on label "Select Back Image" at bounding box center [454, 331] width 146 height 26
click at [0, 0] on input "Select Back Image" at bounding box center [0, 0] width 0 height 0
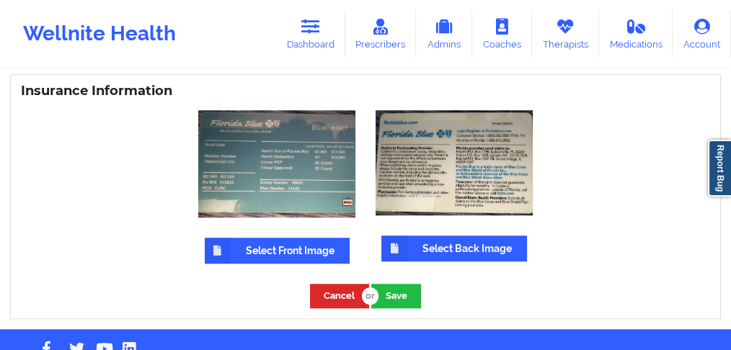
scroll to position [1107, 0]
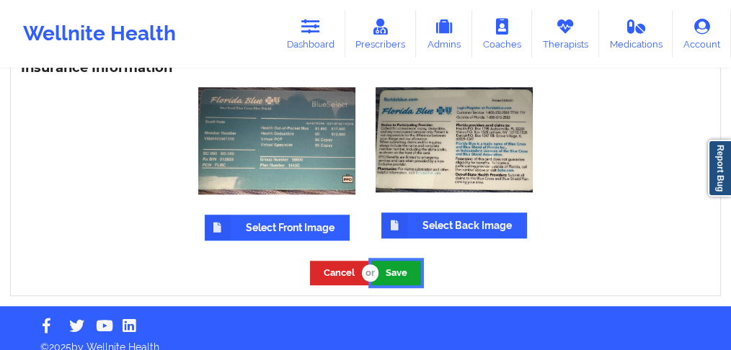
click at [398, 268] on button "Save" at bounding box center [396, 273] width 50 height 24
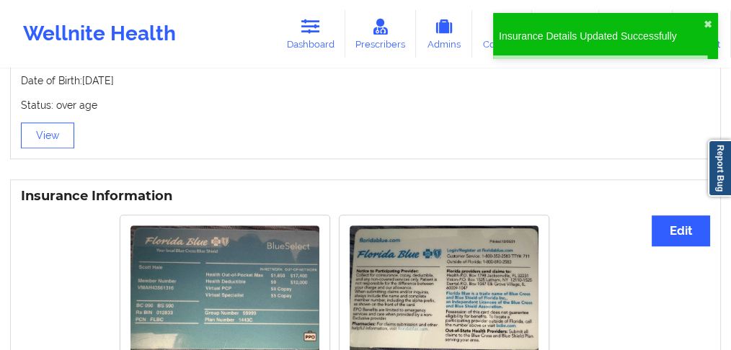
scroll to position [1094, 0]
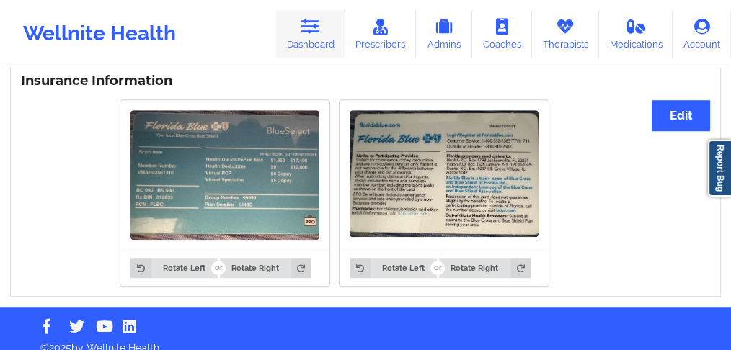
drag, startPoint x: 306, startPoint y: 34, endPoint x: 313, endPoint y: 46, distance: 14.2
click at [307, 34] on icon at bounding box center [310, 27] width 19 height 16
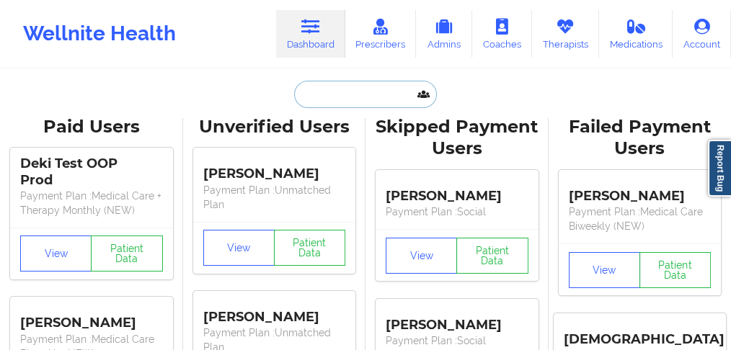
click at [352, 89] on input "text" at bounding box center [365, 94] width 143 height 27
paste input "[EMAIL_ADDRESS][DOMAIN_NAME]"
type input "[EMAIL_ADDRESS][DOMAIN_NAME]"
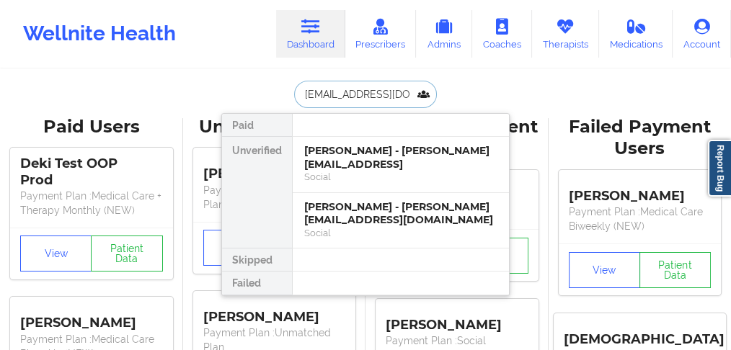
scroll to position [0, 9]
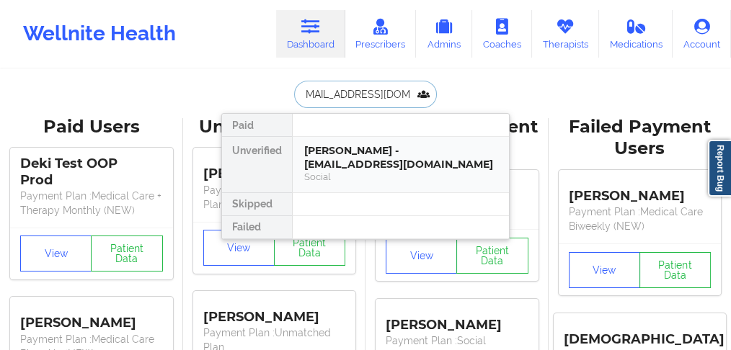
click at [344, 152] on div "[PERSON_NAME] - [EMAIL_ADDRESS][DOMAIN_NAME]" at bounding box center [400, 157] width 193 height 27
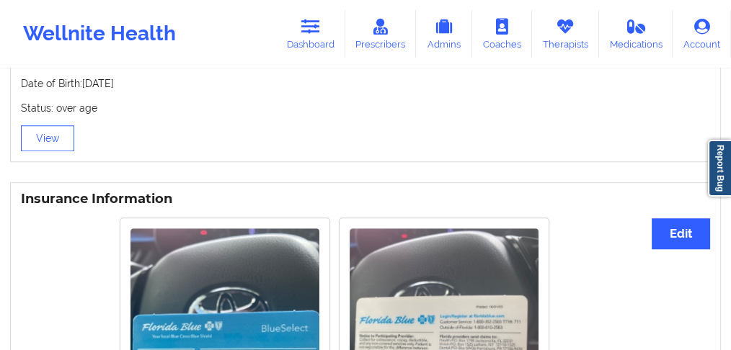
scroll to position [1056, 0]
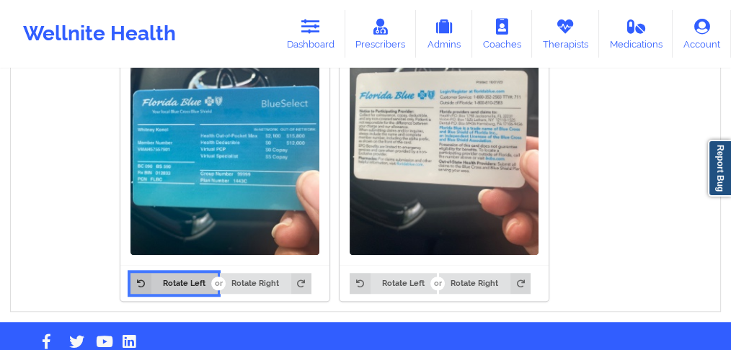
click at [195, 273] on button "Rotate Left" at bounding box center [173, 283] width 86 height 20
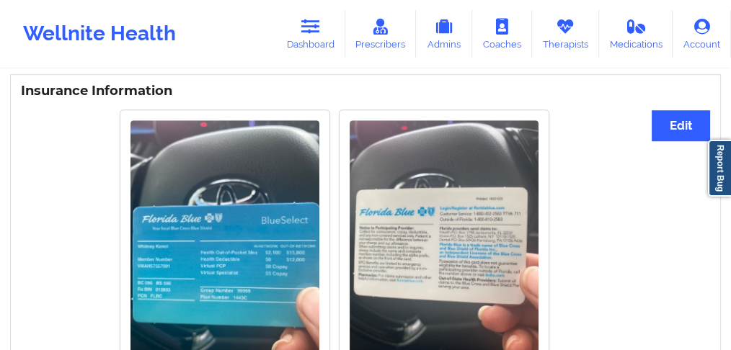
scroll to position [1071, 0]
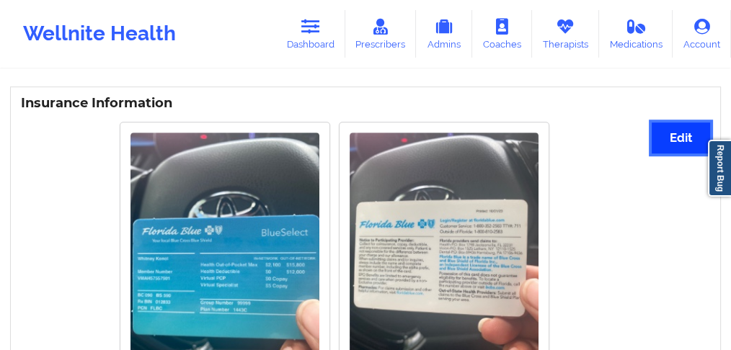
click at [687, 122] on button "Edit" at bounding box center [680, 137] width 58 height 31
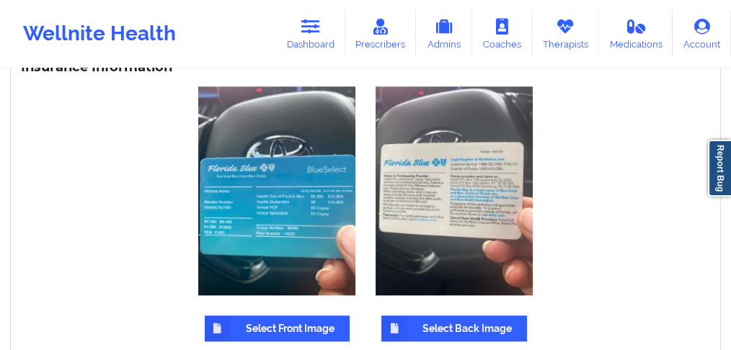
scroll to position [1167, 0]
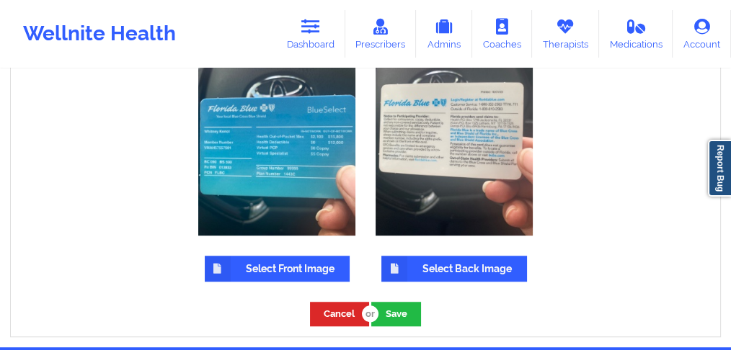
click at [271, 259] on label "Select Front Image" at bounding box center [277, 269] width 145 height 26
click at [0, 0] on input "Select Front Image" at bounding box center [0, 0] width 0 height 0
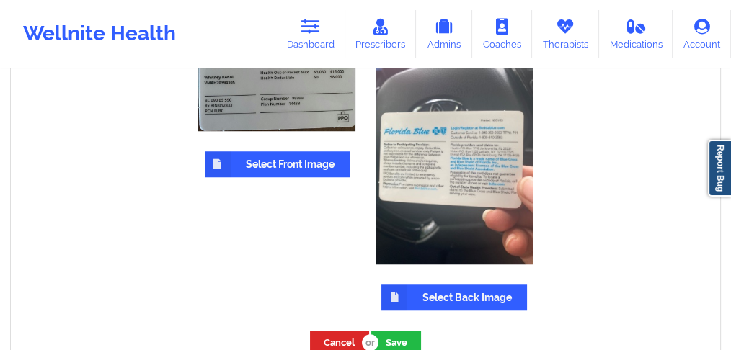
click at [460, 285] on label "Select Back Image" at bounding box center [454, 298] width 146 height 26
click at [0, 0] on input "Select Back Image" at bounding box center [0, 0] width 0 height 0
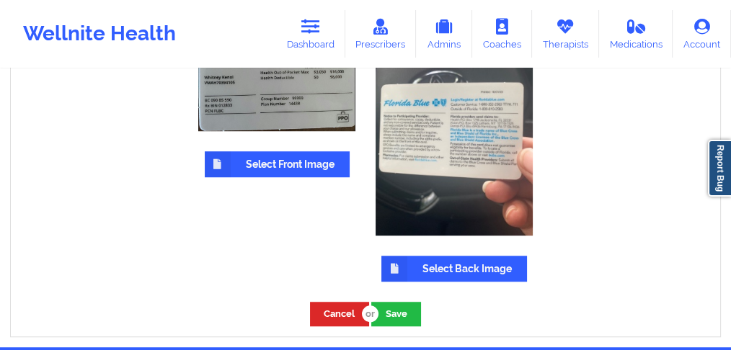
scroll to position [1107, 0]
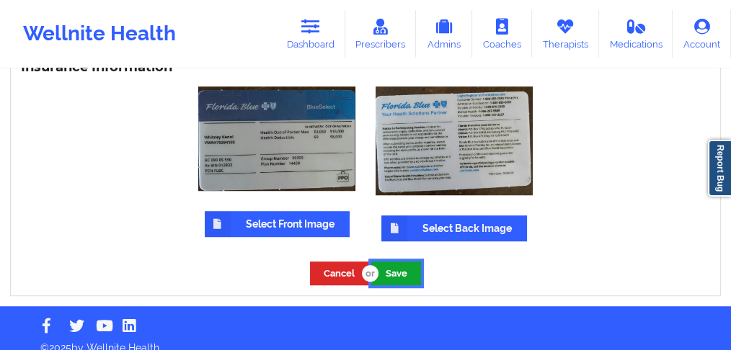
click at [397, 262] on button "Save" at bounding box center [396, 274] width 50 height 24
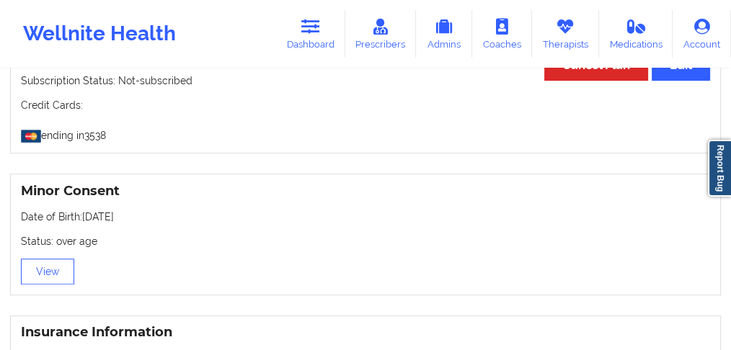
scroll to position [807, 0]
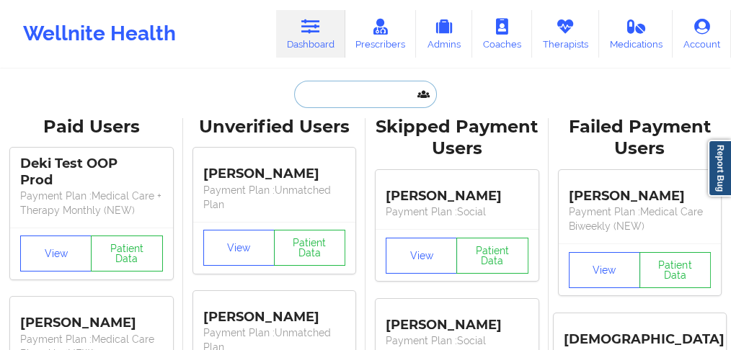
click at [313, 99] on input "text" at bounding box center [365, 94] width 143 height 27
paste input "[PERSON_NAME][EMAIL_ADDRESS][DOMAIN_NAME]"
type input "[PERSON_NAME][EMAIL_ADDRESS][DOMAIN_NAME]"
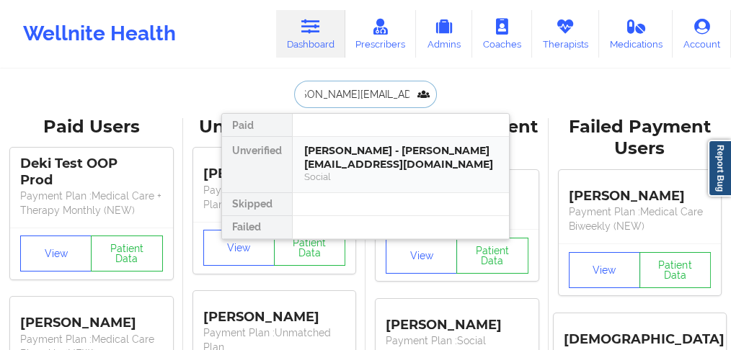
click at [339, 156] on div "[PERSON_NAME] - [PERSON_NAME][EMAIL_ADDRESS][DOMAIN_NAME]" at bounding box center [400, 157] width 193 height 27
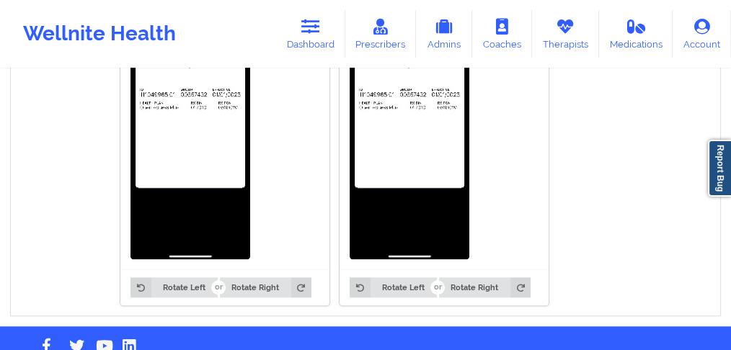
scroll to position [1079, 0]
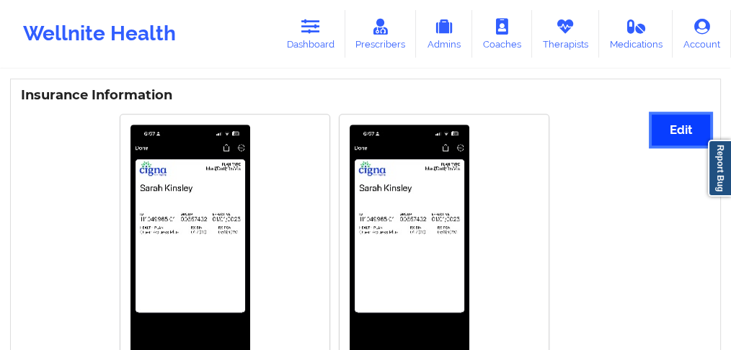
click at [664, 119] on button "Edit" at bounding box center [680, 130] width 58 height 31
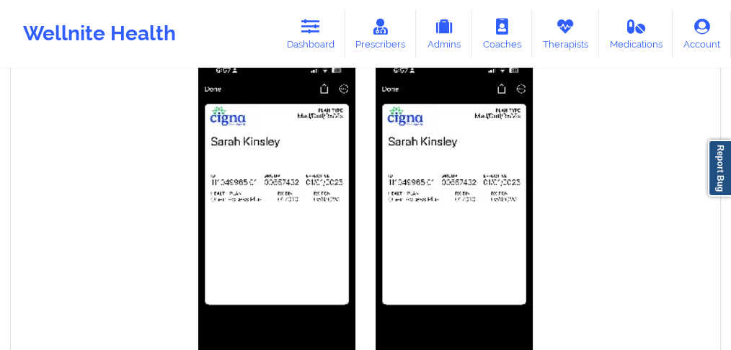
scroll to position [1223, 0]
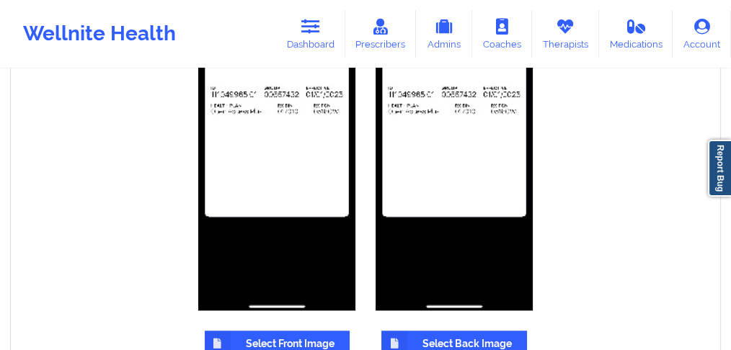
click at [277, 331] on label "Select Front Image" at bounding box center [277, 344] width 145 height 26
click at [0, 0] on input "Select Front Image" at bounding box center [0, 0] width 0 height 0
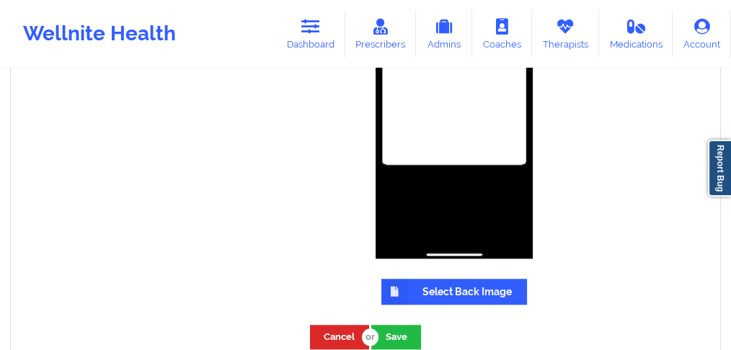
scroll to position [1368, 0]
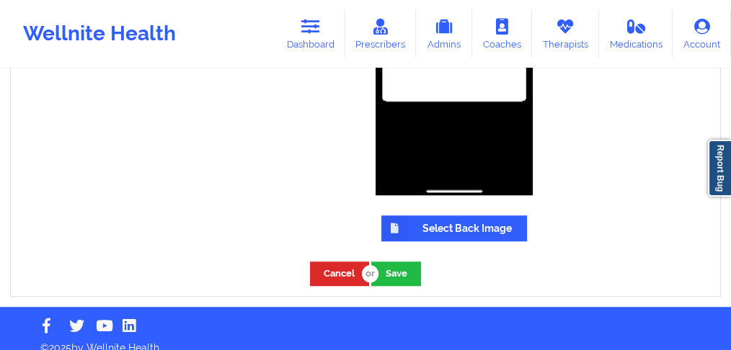
click at [447, 215] on label "Select Back Image" at bounding box center [454, 228] width 146 height 26
click at [0, 0] on input "Select Back Image" at bounding box center [0, 0] width 0 height 0
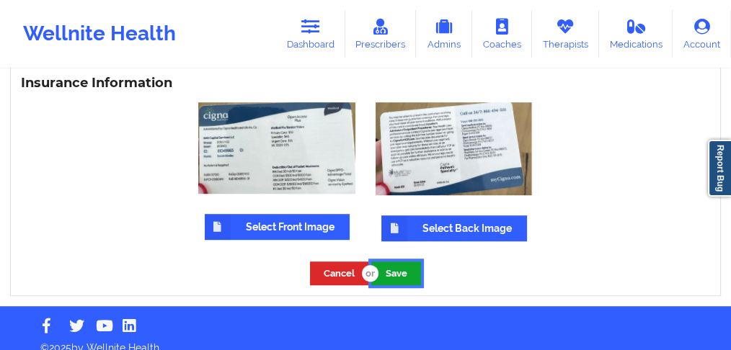
click at [398, 262] on button "Save" at bounding box center [396, 274] width 50 height 24
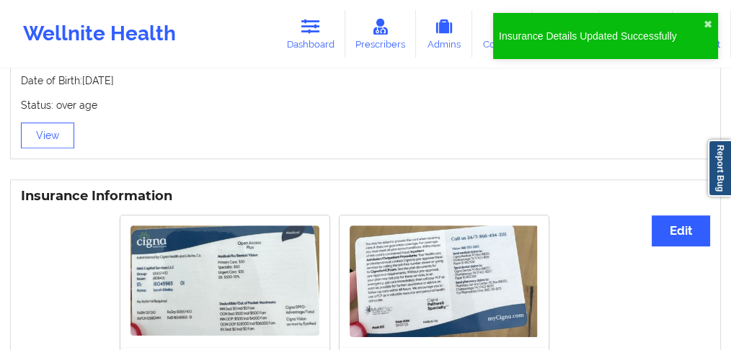
scroll to position [1076, 0]
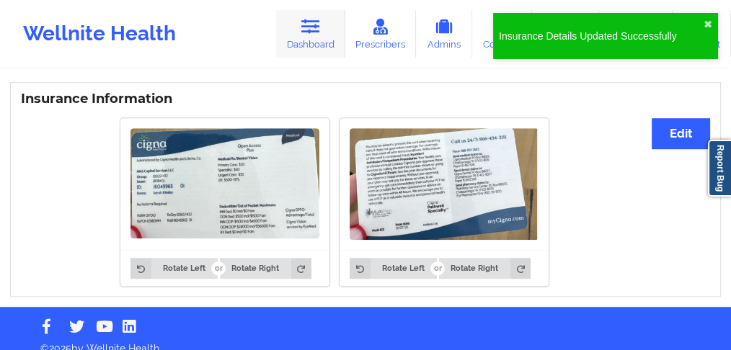
click at [312, 45] on link "Dashboard" at bounding box center [310, 34] width 69 height 48
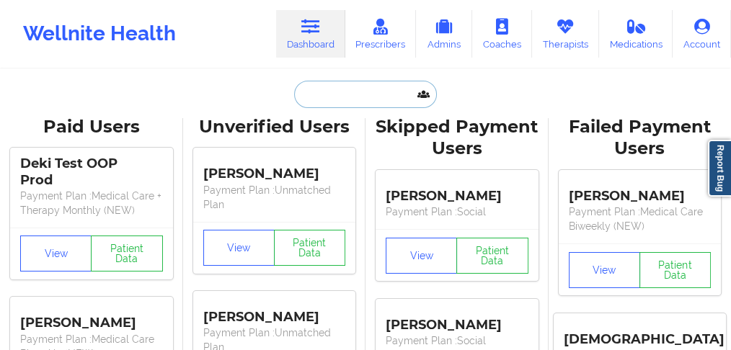
click at [333, 93] on input "text" at bounding box center [365, 94] width 143 height 27
paste input "[US_STATE][PERSON_NAME][GEOGRAPHIC_DATA]"
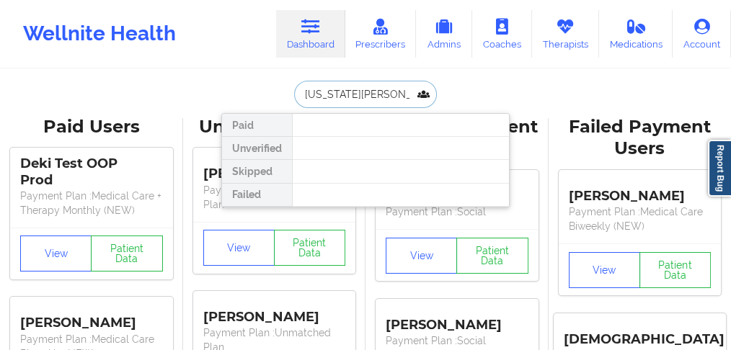
drag, startPoint x: 372, startPoint y: 94, endPoint x: 338, endPoint y: 94, distance: 33.9
click at [338, 94] on input "[US_STATE][PERSON_NAME][GEOGRAPHIC_DATA]" at bounding box center [365, 94] width 143 height 27
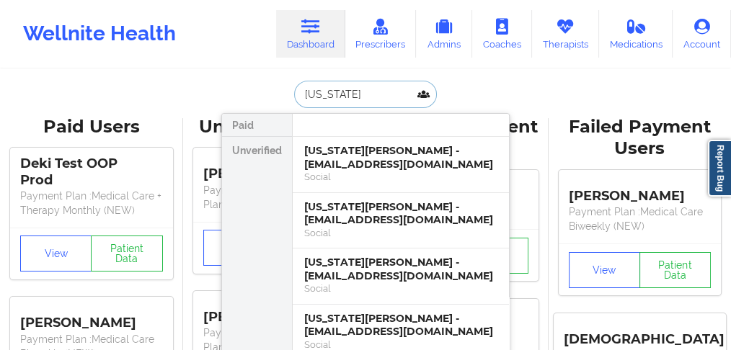
drag, startPoint x: 347, startPoint y: 97, endPoint x: 238, endPoint y: 75, distance: 110.9
click at [236, 83] on div "[US_STATE] Paid Unverified [US_STATE][PERSON_NAME] - [EMAIL_ADDRESS][DOMAIN_NAM…" at bounding box center [365, 94] width 288 height 27
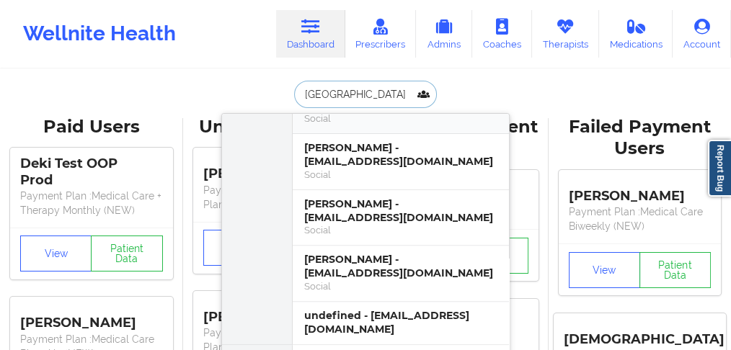
scroll to position [589, 0]
drag, startPoint x: 318, startPoint y: 92, endPoint x: 226, endPoint y: 89, distance: 93.0
click at [226, 89] on div "[PERSON_NAME] Paid Unverified [PERSON_NAME] - [EMAIL_ADDRESS][DOMAIN_NAME] Soci…" at bounding box center [365, 94] width 288 height 27
paste input "[EMAIL_ADDRESS][DOMAIN_NAME]"
type input "[EMAIL_ADDRESS][DOMAIN_NAME]"
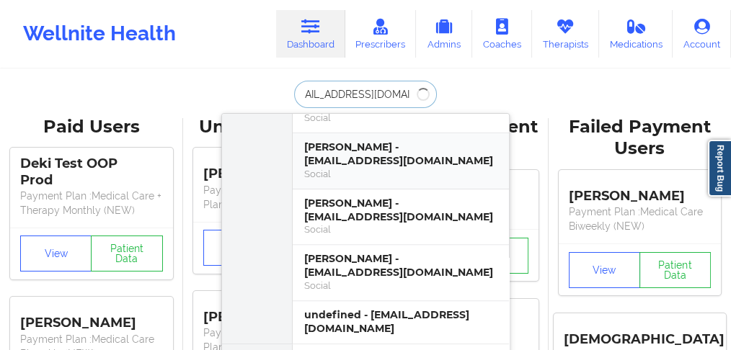
scroll to position [0, 0]
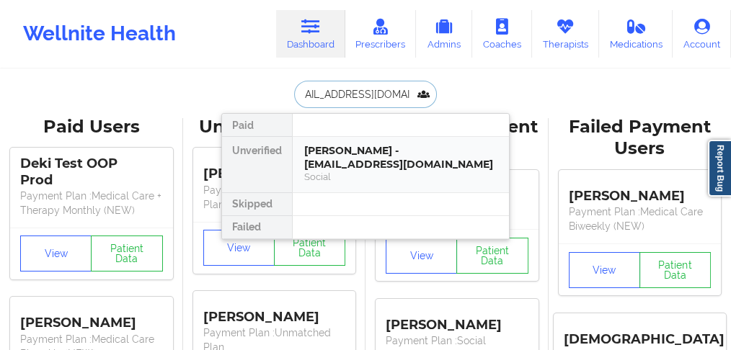
click at [349, 157] on div "[PERSON_NAME] - [EMAIL_ADDRESS][DOMAIN_NAME]" at bounding box center [400, 157] width 193 height 27
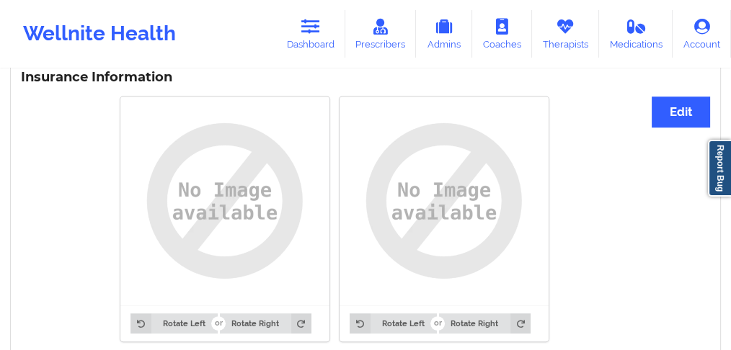
scroll to position [971, 0]
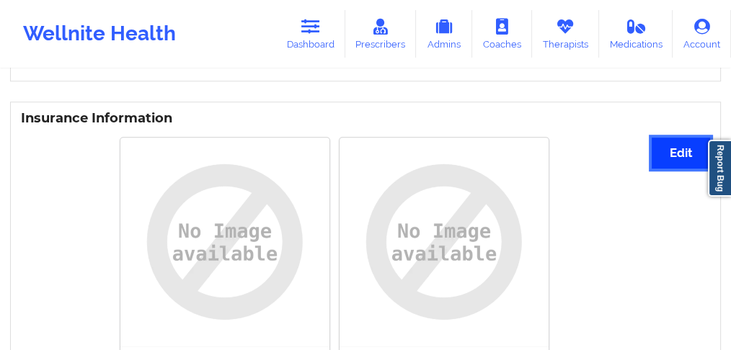
click at [670, 143] on button "Edit" at bounding box center [680, 153] width 58 height 31
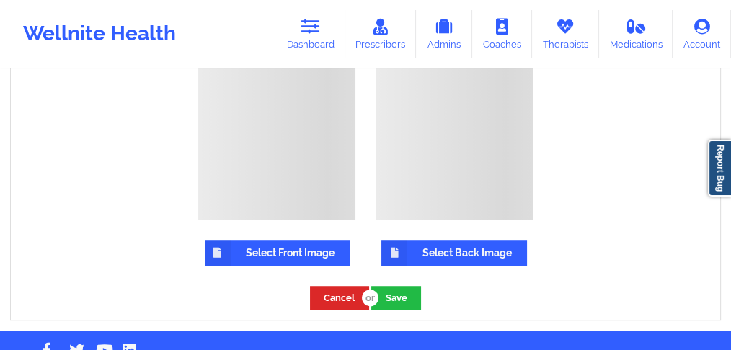
scroll to position [1070, 0]
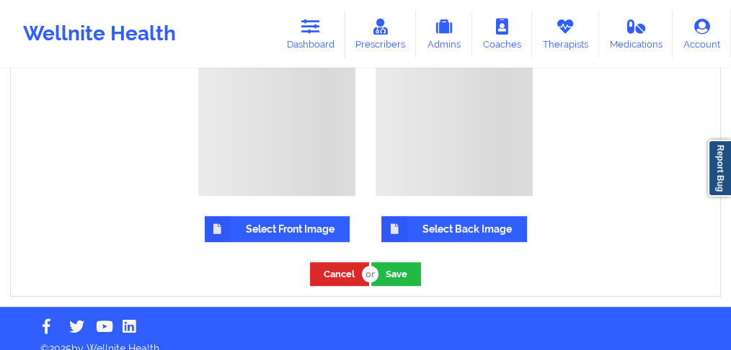
click at [259, 216] on label "Select Front Image" at bounding box center [277, 229] width 145 height 26
click at [0, 0] on input "Select Front Image" at bounding box center [0, 0] width 0 height 0
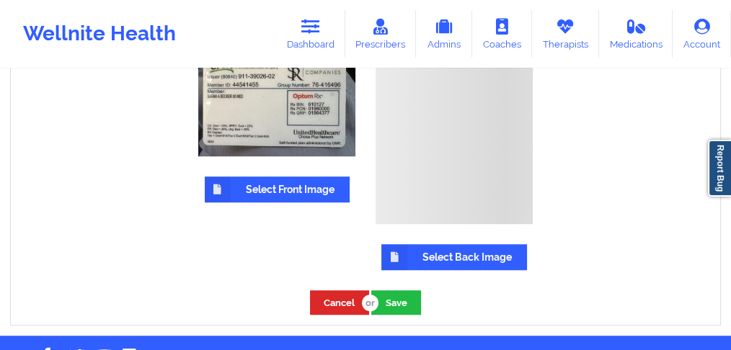
click at [471, 244] on label "Select Back Image" at bounding box center [454, 257] width 146 height 26
click at [0, 0] on input "Select Back Image" at bounding box center [0, 0] width 0 height 0
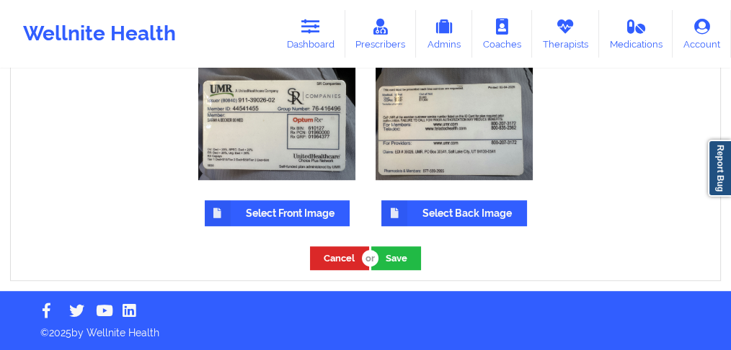
scroll to position [1031, 0]
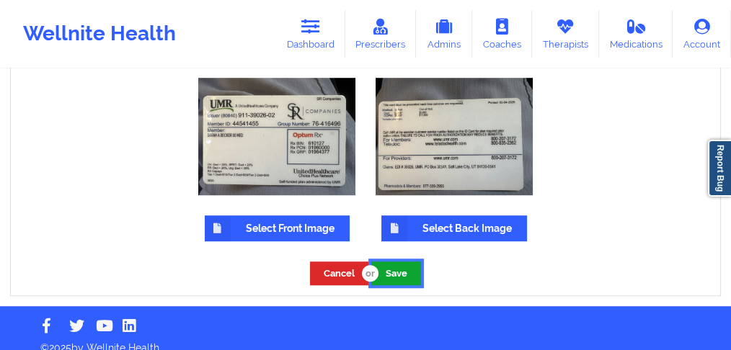
click at [393, 262] on button "Save" at bounding box center [396, 274] width 50 height 24
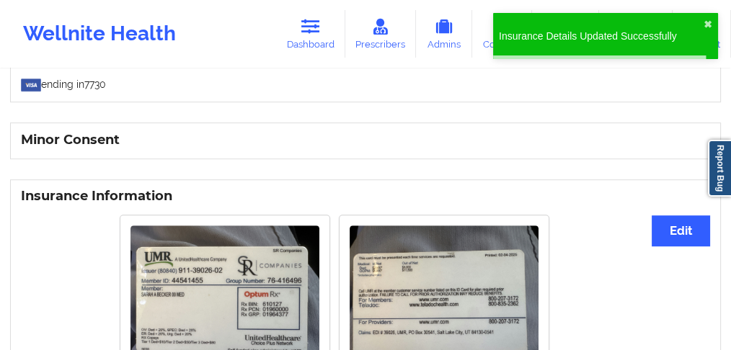
scroll to position [1020, 0]
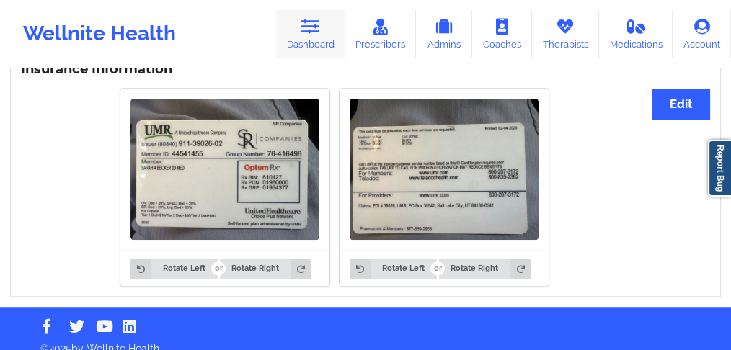
click at [300, 40] on link "Dashboard" at bounding box center [310, 34] width 69 height 48
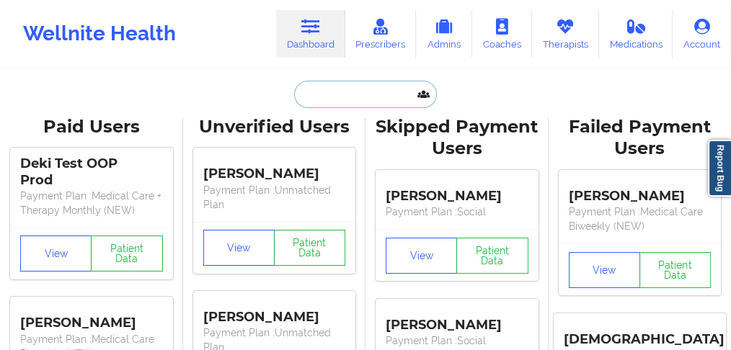
click at [318, 99] on input "text" at bounding box center [365, 94] width 143 height 27
paste input "[EMAIL_ADDRESS][DOMAIN_NAME]"
type input "[EMAIL_ADDRESS][DOMAIN_NAME]"
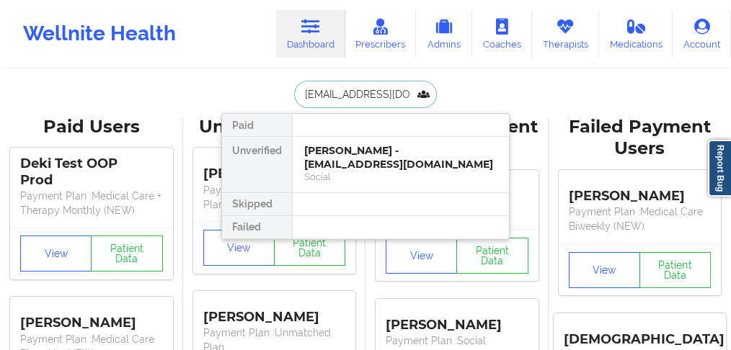
scroll to position [0, 13]
click at [342, 161] on div "[PERSON_NAME] - [EMAIL_ADDRESS][DOMAIN_NAME]" at bounding box center [400, 157] width 193 height 27
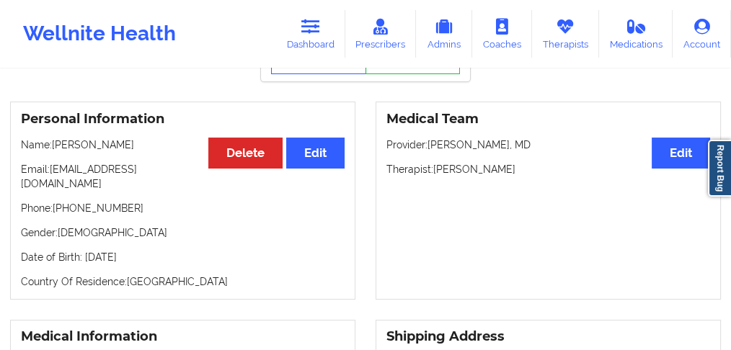
scroll to position [96, 0]
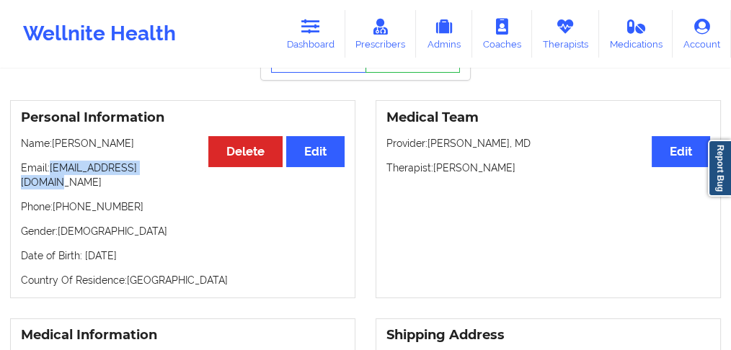
drag, startPoint x: 177, startPoint y: 171, endPoint x: 50, endPoint y: 174, distance: 126.8
click at [50, 174] on p "Email: [EMAIL_ADDRESS][DOMAIN_NAME]" at bounding box center [183, 175] width 324 height 29
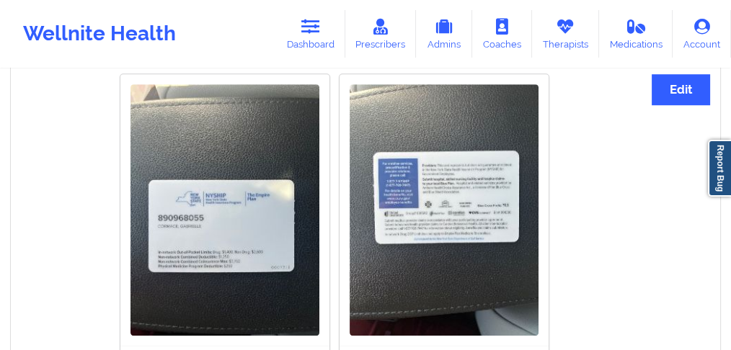
scroll to position [891, 0]
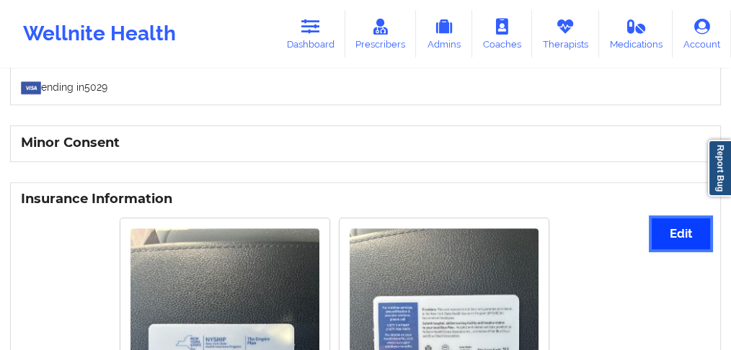
click at [669, 220] on button "Edit" at bounding box center [680, 233] width 58 height 31
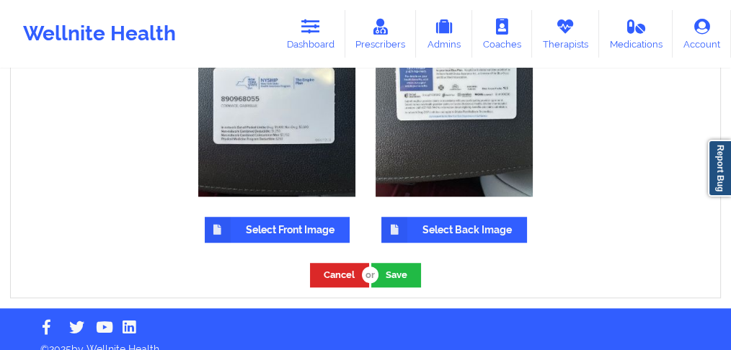
scroll to position [1123, 0]
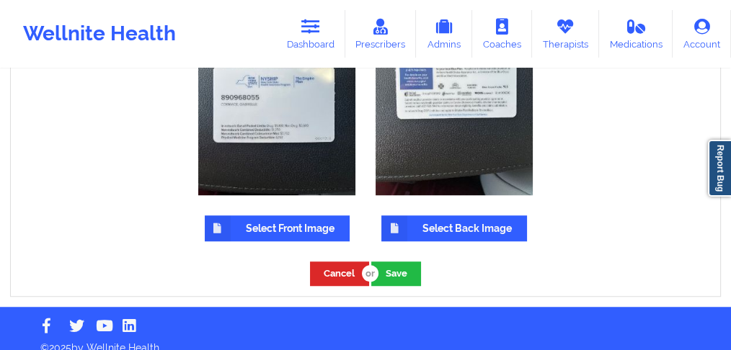
click at [289, 219] on label "Select Front Image" at bounding box center [277, 228] width 145 height 26
click at [0, 0] on input "Select Front Image" at bounding box center [0, 0] width 0 height 0
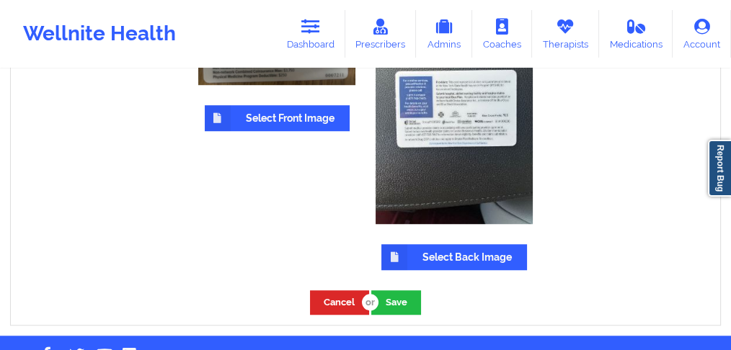
click at [458, 244] on label "Select Back Image" at bounding box center [454, 257] width 146 height 26
click at [0, 0] on input "Select Back Image" at bounding box center [0, 0] width 0 height 0
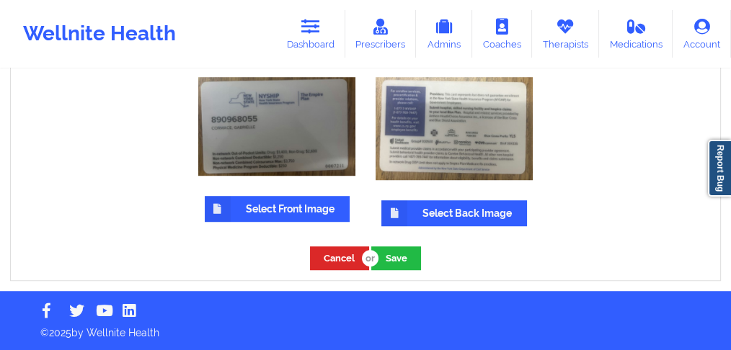
scroll to position [1017, 0]
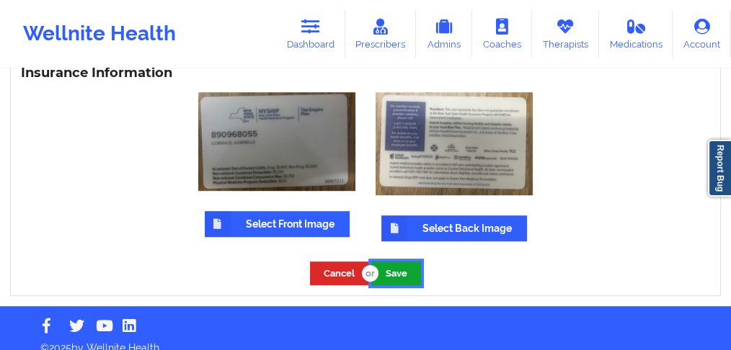
click at [394, 262] on button "Save" at bounding box center [396, 274] width 50 height 24
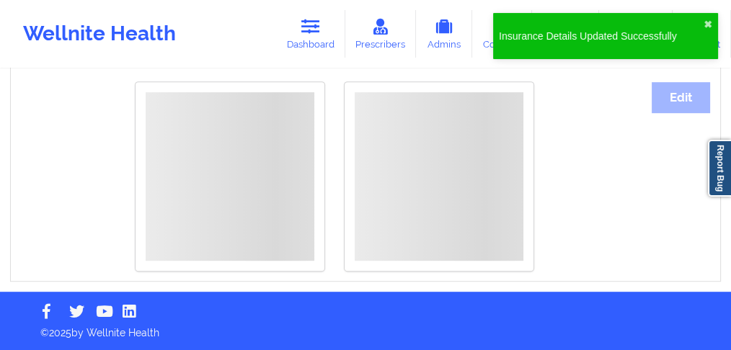
scroll to position [752, 0]
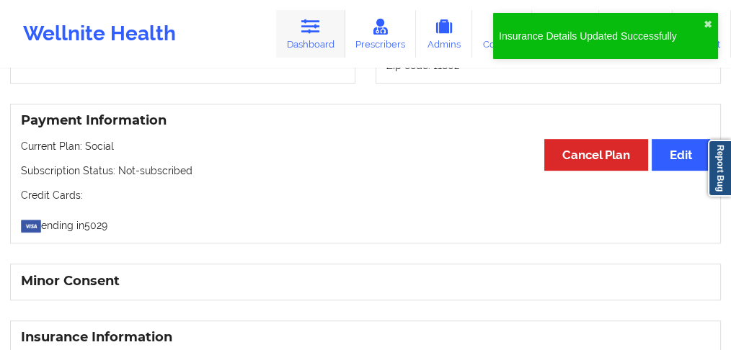
drag, startPoint x: 309, startPoint y: 40, endPoint x: 303, endPoint y: 53, distance: 14.5
click at [309, 40] on link "Dashboard" at bounding box center [310, 34] width 69 height 48
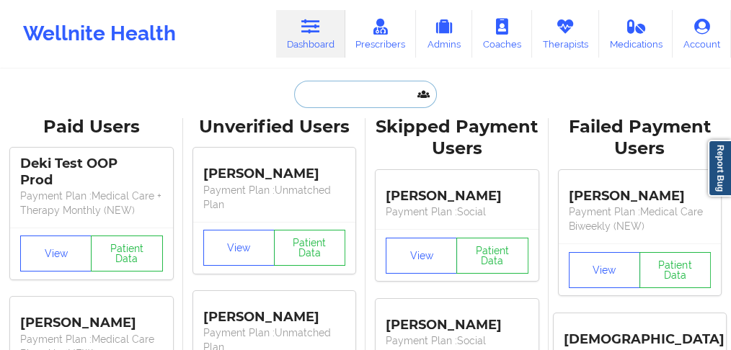
click at [359, 99] on input "text" at bounding box center [365, 94] width 143 height 27
paste input "[PERSON_NAME]"
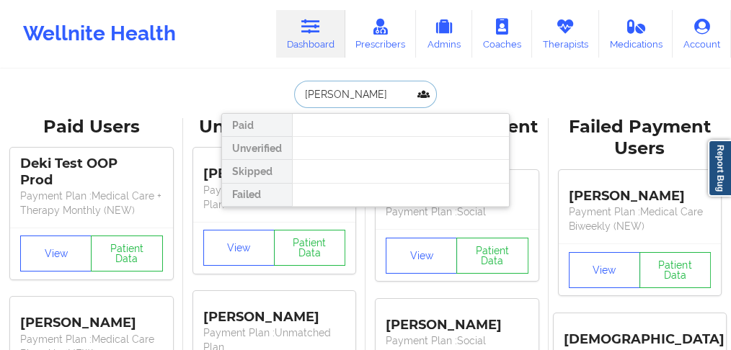
type input "[PERSON_NAME]"
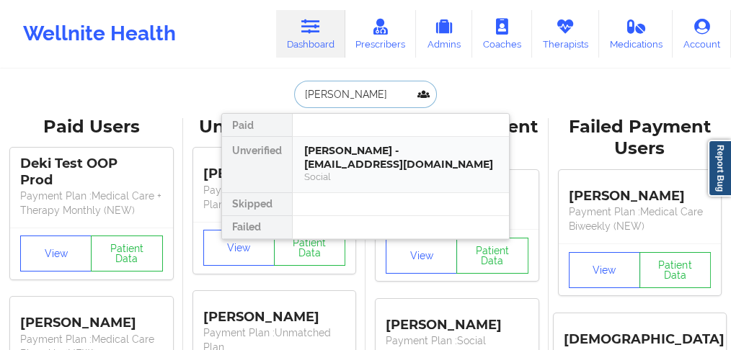
click at [340, 152] on div "[PERSON_NAME] - [EMAIL_ADDRESS][DOMAIN_NAME]" at bounding box center [400, 157] width 193 height 27
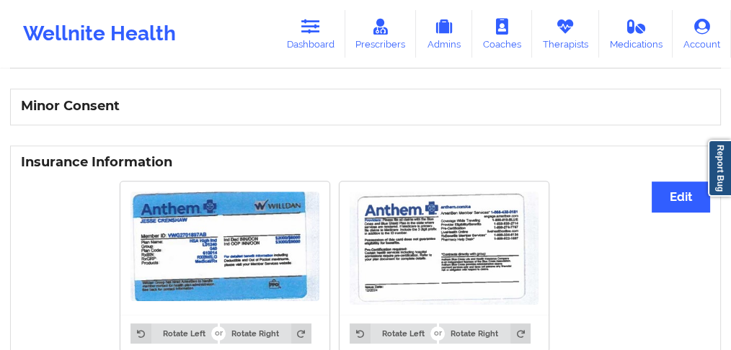
scroll to position [993, 0]
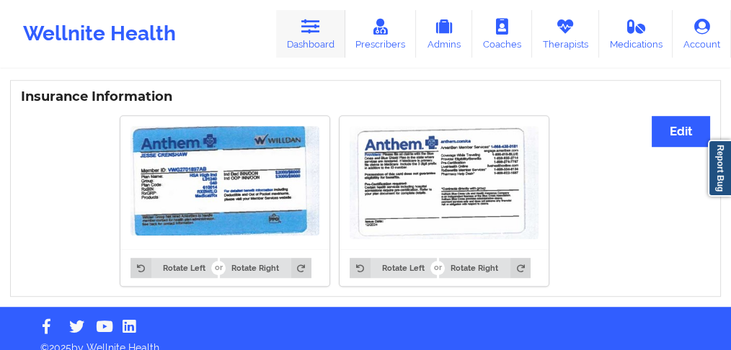
click at [319, 35] on link "Dashboard" at bounding box center [310, 34] width 69 height 48
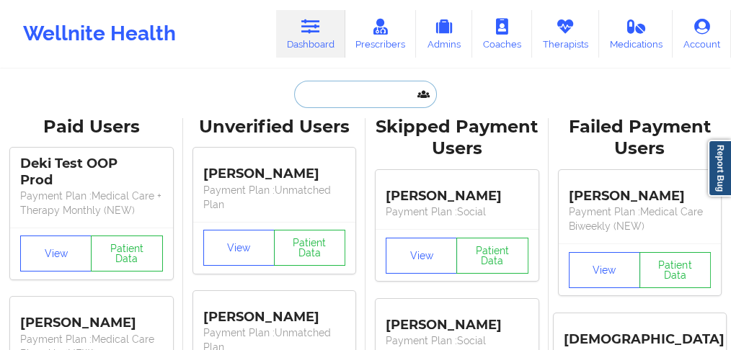
click at [356, 97] on input "text" at bounding box center [365, 94] width 143 height 27
paste input "[PERSON_NAME][EMAIL_ADDRESS][DOMAIN_NAME]"
type input "[PERSON_NAME][EMAIL_ADDRESS][DOMAIN_NAME]"
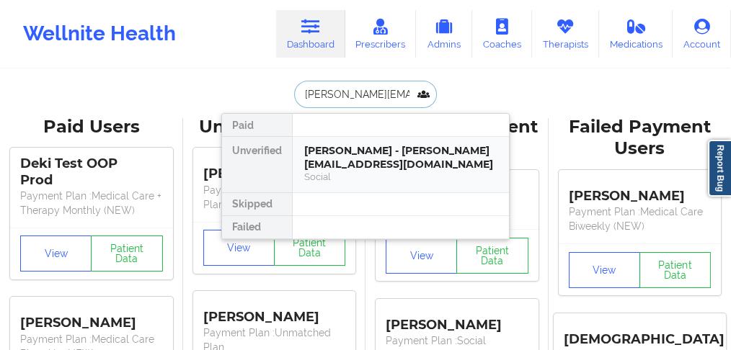
click at [354, 162] on div "[PERSON_NAME] - [PERSON_NAME][EMAIL_ADDRESS][DOMAIN_NAME]" at bounding box center [400, 157] width 193 height 27
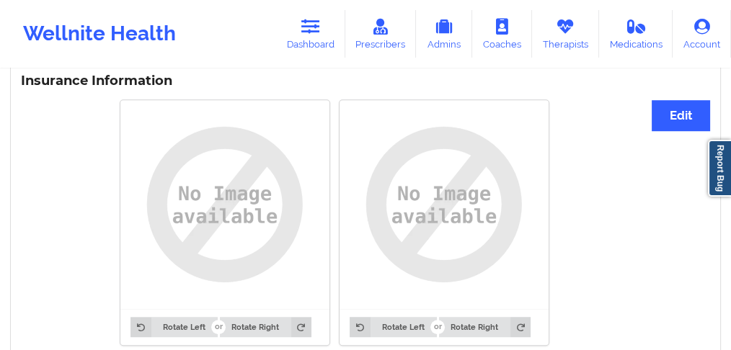
scroll to position [1153, 0]
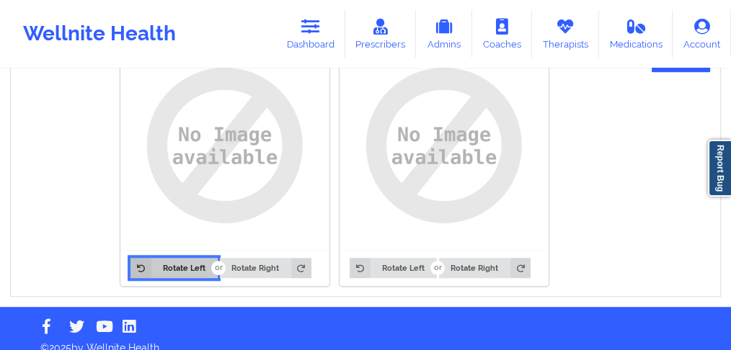
click at [206, 258] on button "Rotate Left" at bounding box center [173, 268] width 86 height 20
click at [298, 282] on div "Insurance Information Edit Rotate Left Rotate Right Rotate Left Rotate Right" at bounding box center [365, 151] width 731 height 312
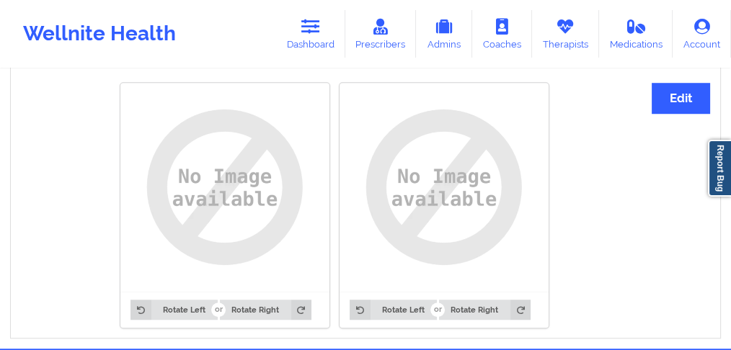
scroll to position [1056, 0]
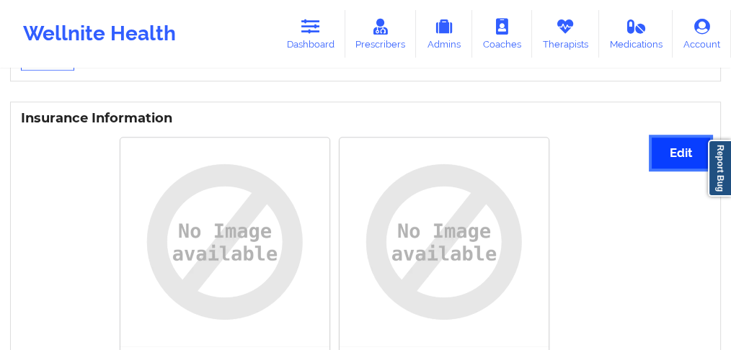
click at [664, 144] on button "Edit" at bounding box center [680, 153] width 58 height 31
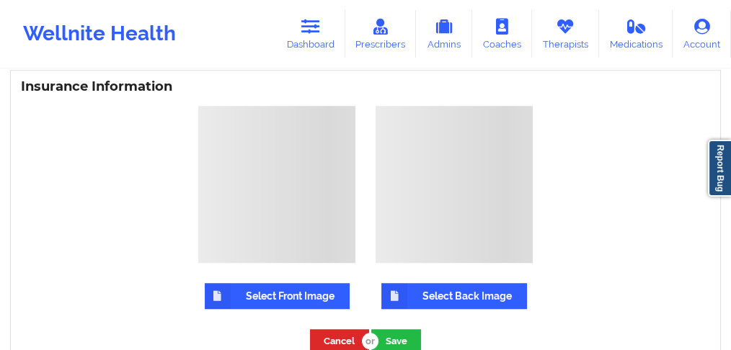
scroll to position [1105, 0]
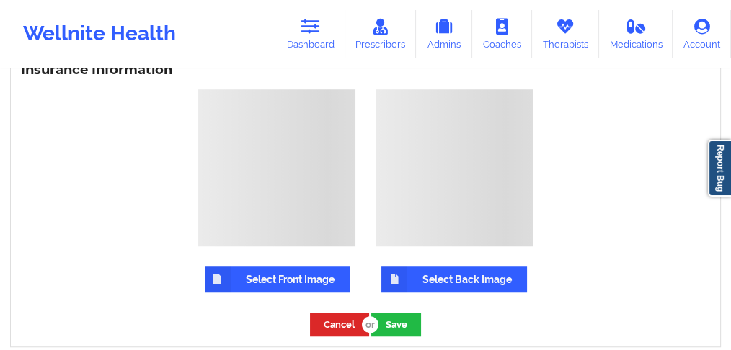
click at [279, 269] on label "Select Front Image" at bounding box center [277, 280] width 145 height 26
click at [0, 0] on input "Select Front Image" at bounding box center [0, 0] width 0 height 0
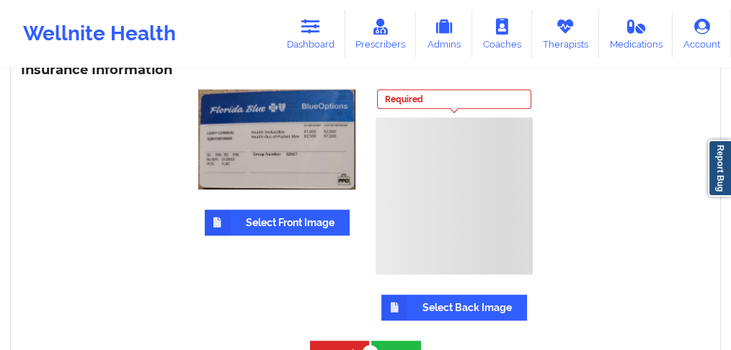
click at [454, 295] on label "Select Back Image" at bounding box center [454, 308] width 146 height 26
click at [0, 0] on input "Select Back Image" at bounding box center [0, 0] width 0 height 0
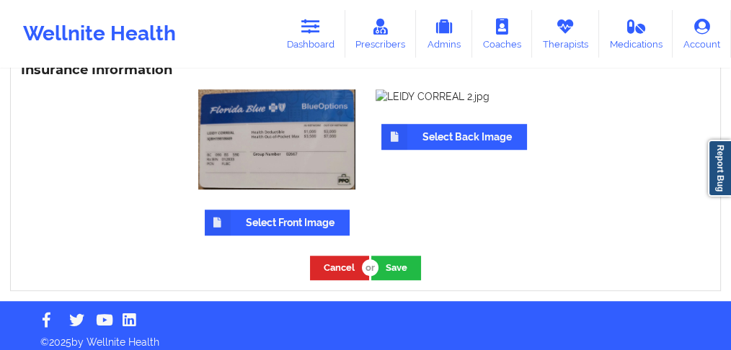
scroll to position [1099, 0]
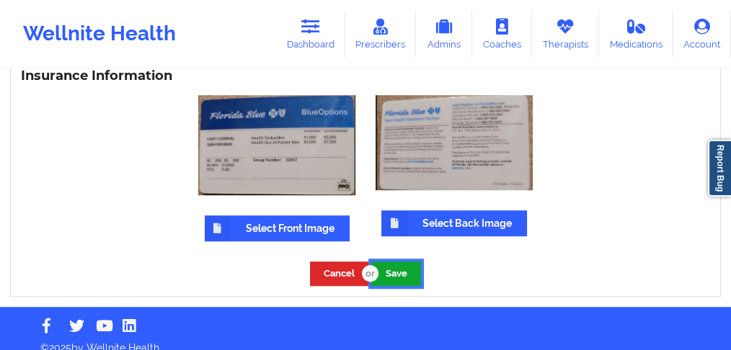
click at [404, 262] on button "Save" at bounding box center [396, 274] width 50 height 24
